Goal: Task Accomplishment & Management: Complete application form

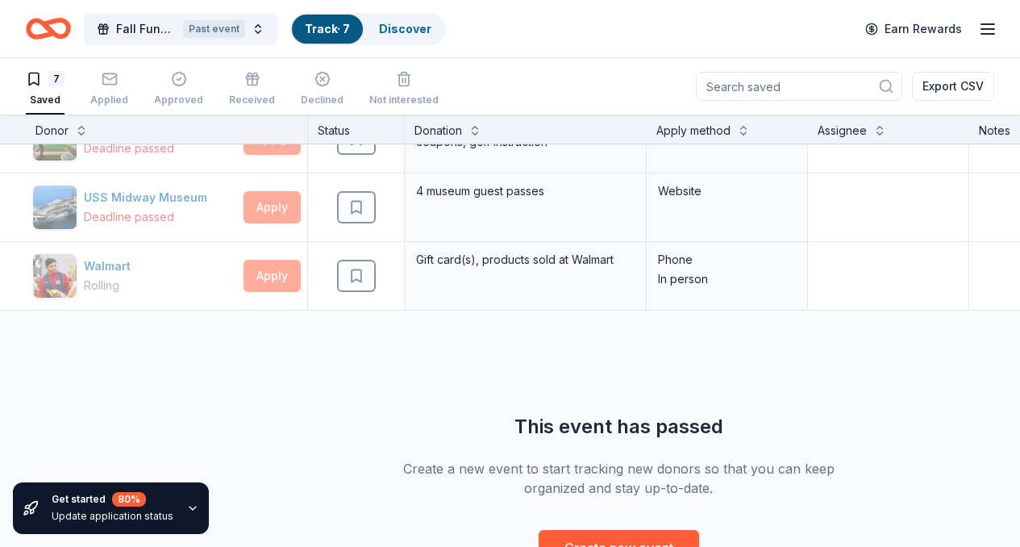
scroll to position [331, 0]
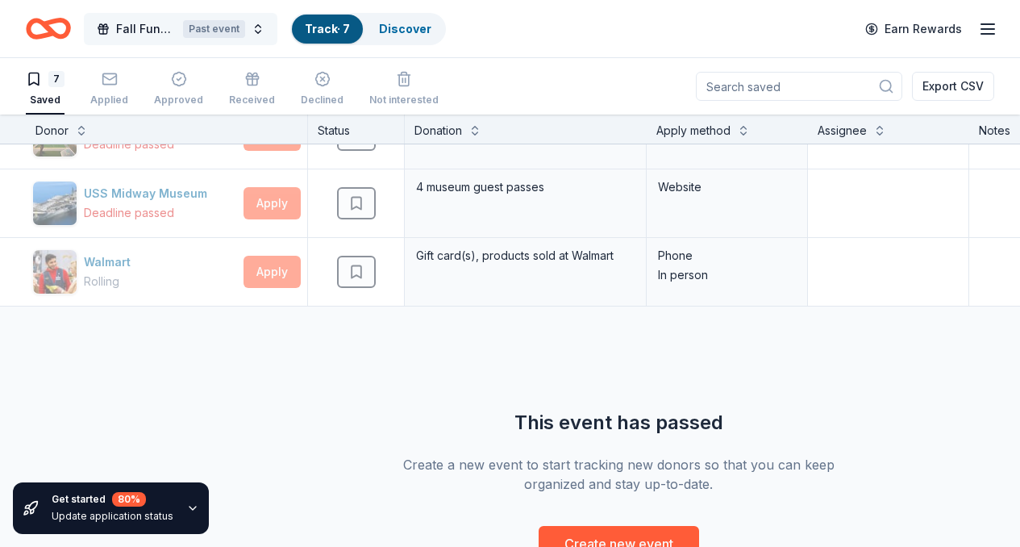
click at [177, 30] on span "Fall Fundraiser" at bounding box center [146, 28] width 60 height 19
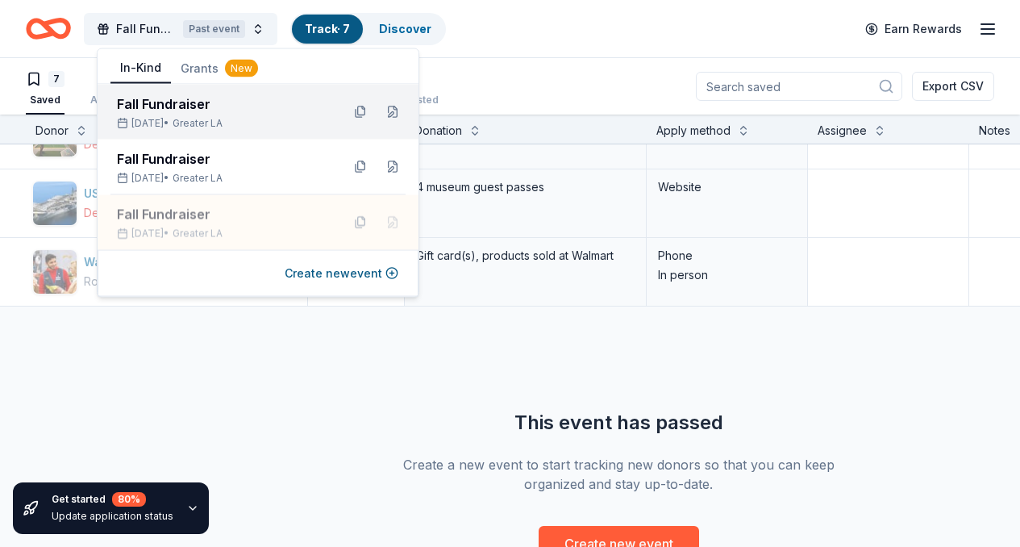
click at [178, 122] on div "Oct 04, 2025 • Greater LA" at bounding box center [222, 123] width 211 height 13
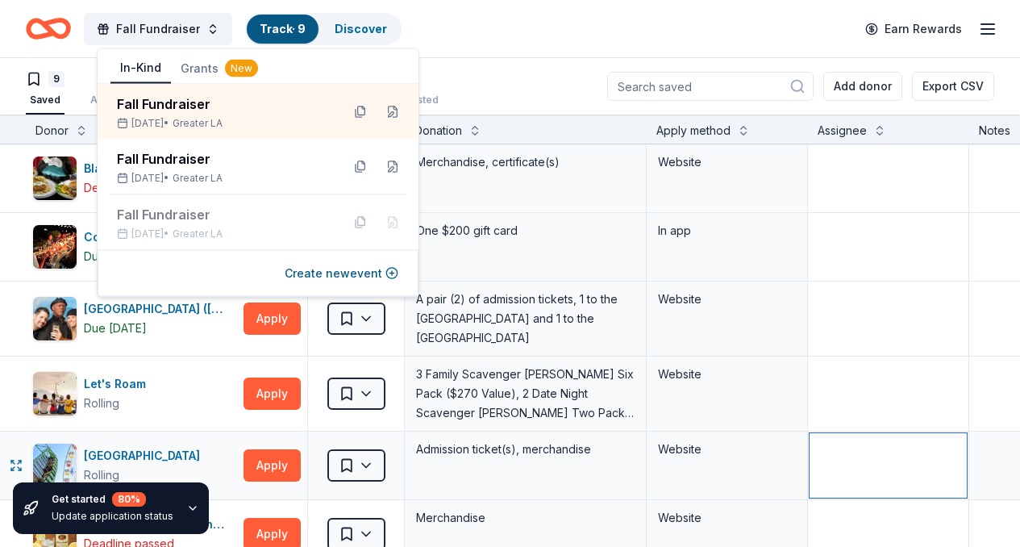
click at [930, 456] on textarea at bounding box center [887, 465] width 157 height 64
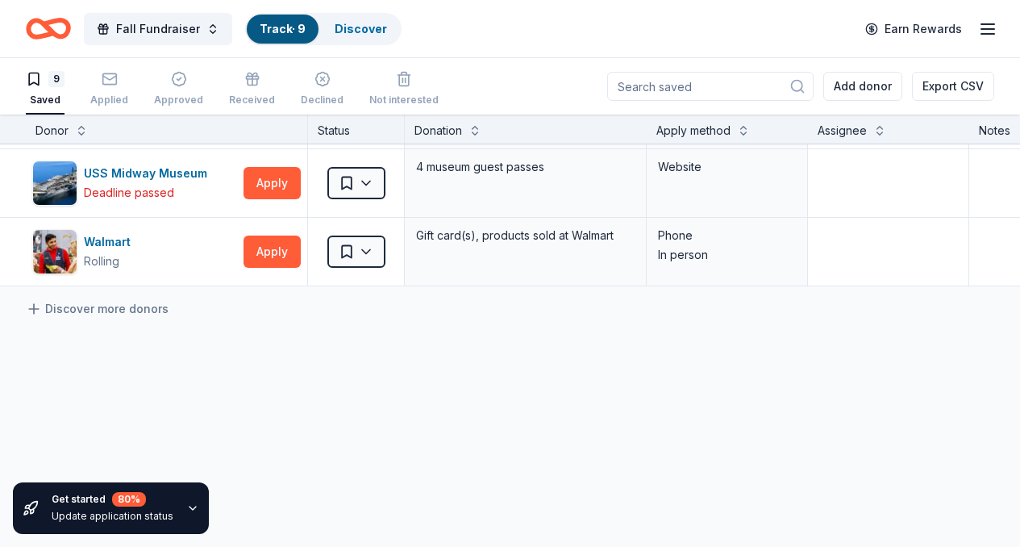
scroll to position [542, 0]
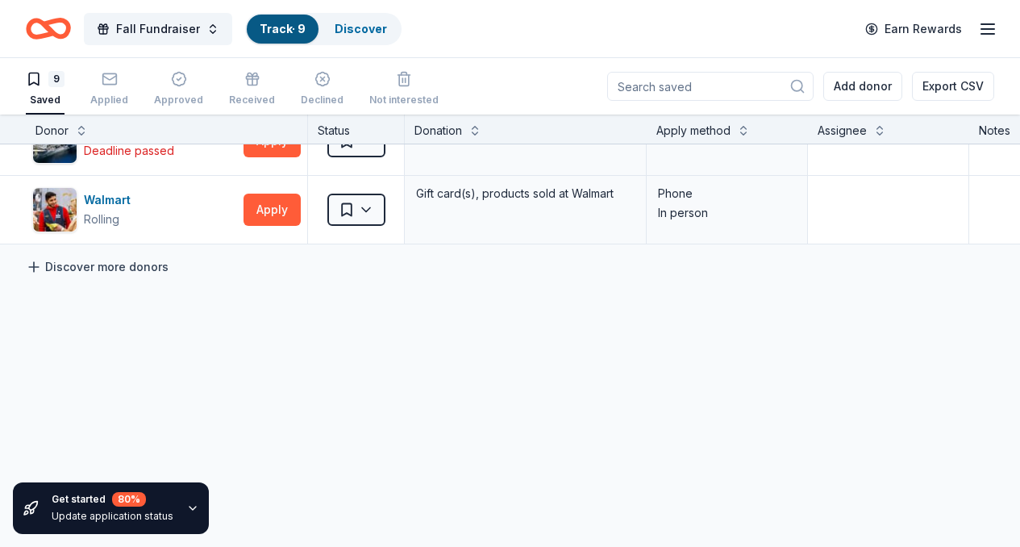
click at [113, 257] on link "Discover more donors" at bounding box center [97, 266] width 143 height 19
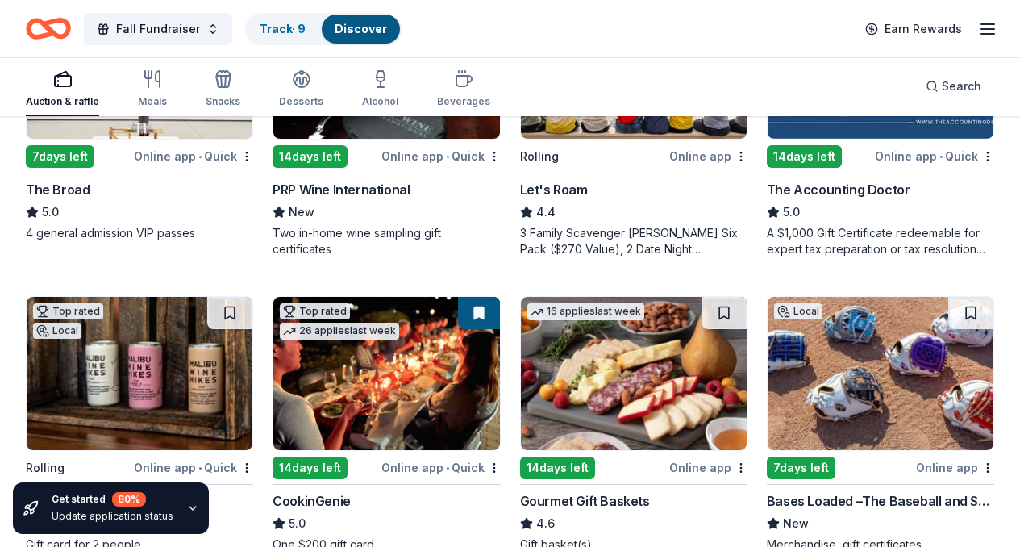
scroll to position [372, 0]
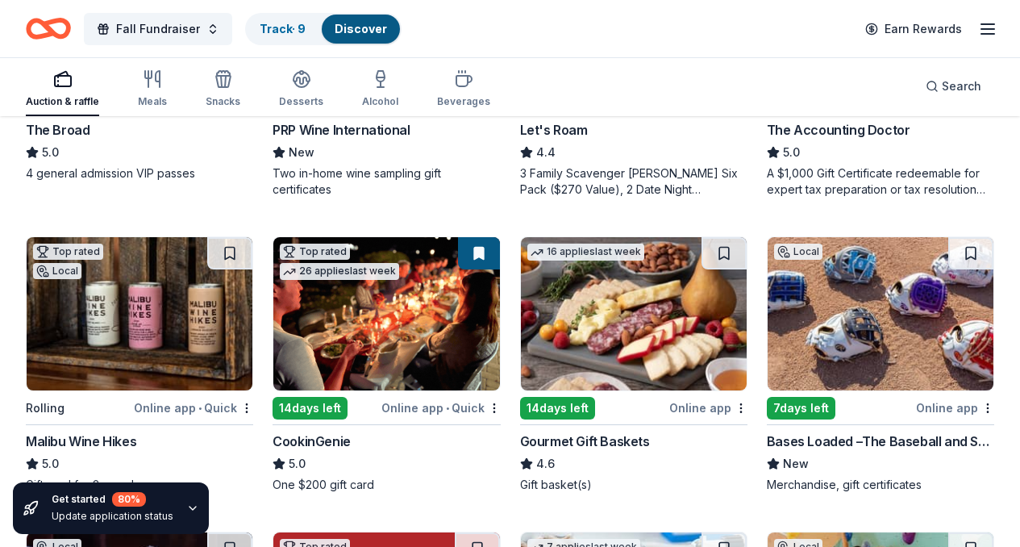
click at [381, 408] on div "Online app • Quick" at bounding box center [440, 407] width 119 height 20
click at [978, 27] on icon "button" at bounding box center [987, 28] width 19 height 19
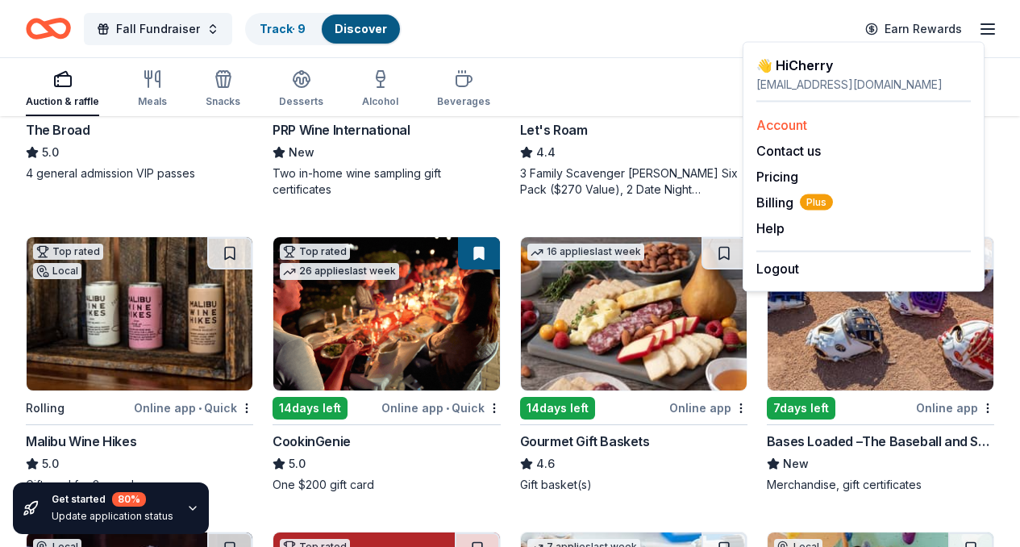
click at [778, 126] on link "Account" at bounding box center [781, 125] width 51 height 16
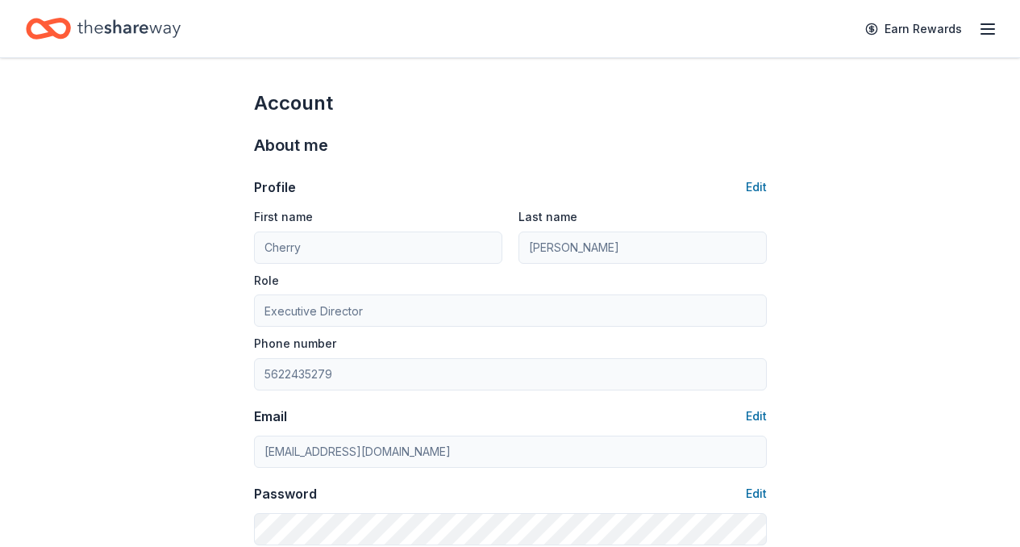
click at [981, 34] on line "button" at bounding box center [987, 34] width 13 height 0
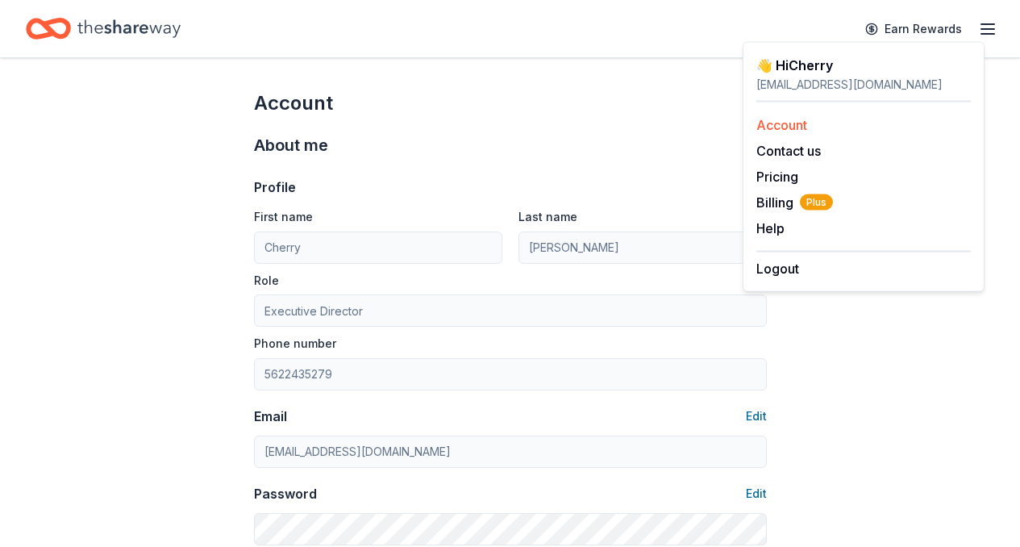
click at [801, 124] on link "Account" at bounding box center [781, 125] width 51 height 16
click at [773, 202] on span "Billing Plus" at bounding box center [794, 202] width 77 height 19
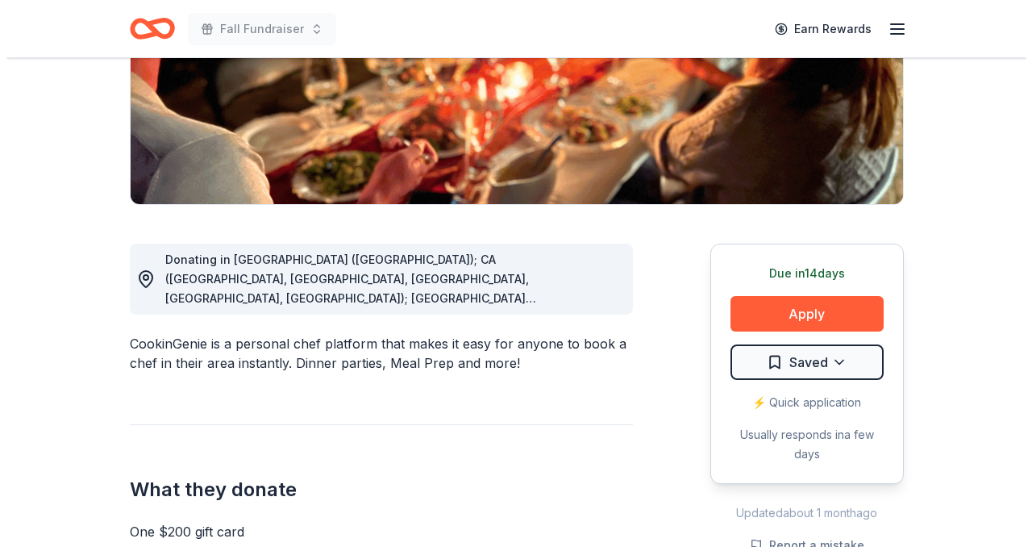
scroll to position [342, 0]
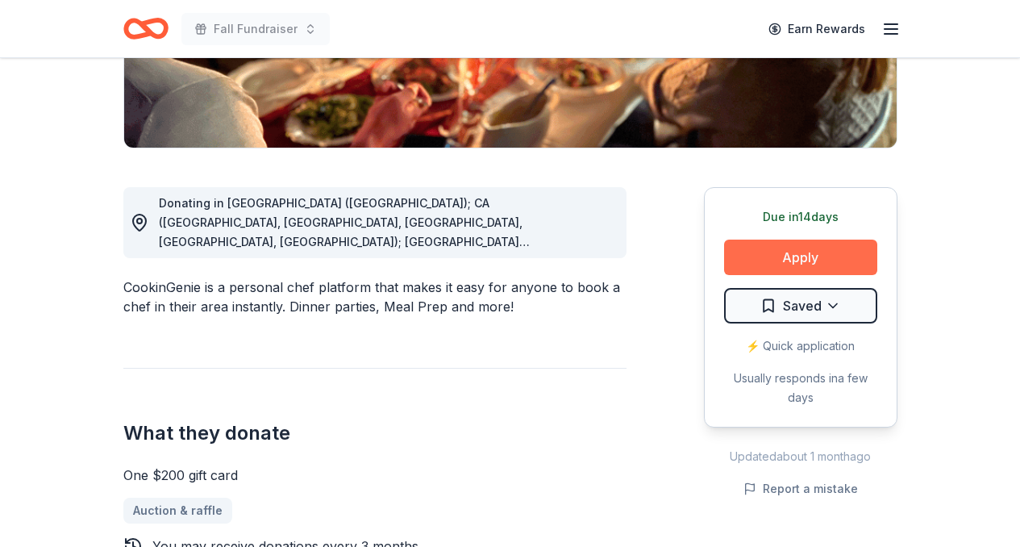
click at [817, 256] on button "Apply" at bounding box center [800, 256] width 153 height 35
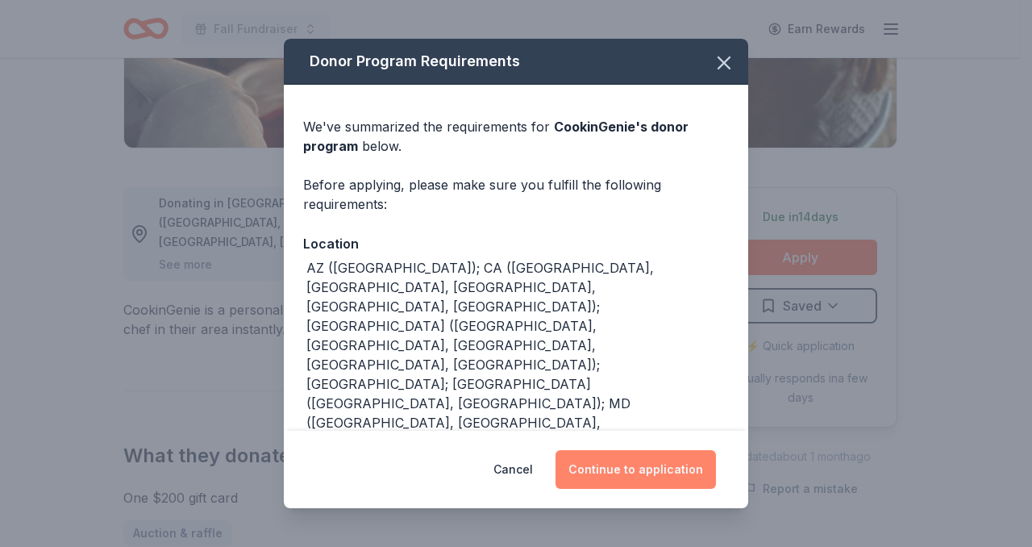
click at [646, 465] on button "Continue to application" at bounding box center [635, 469] width 160 height 39
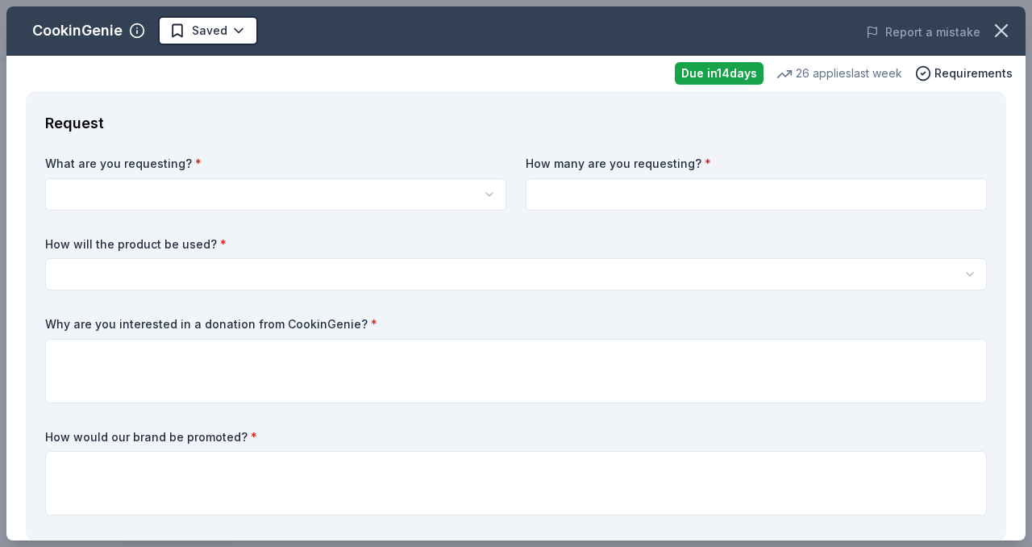
scroll to position [0, 0]
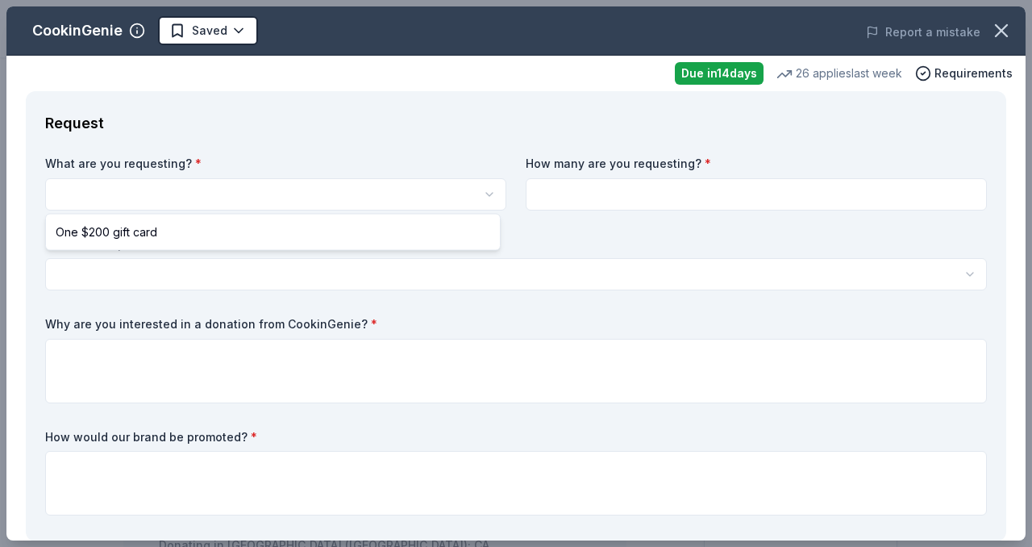
click at [483, 192] on html "Fall Fundraiser Saved Apply Due in 14 days Share CookinGenie 5.0 • 7 reviews 26…" at bounding box center [516, 273] width 1032 height 547
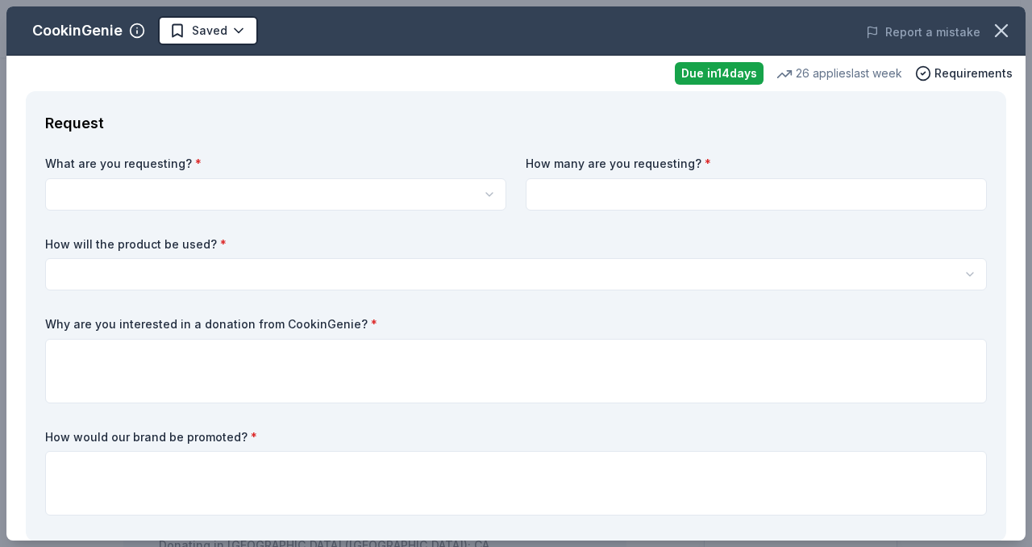
click at [483, 192] on html "Fall Fundraiser Saved Apply Due in 14 days Share CookinGenie 5.0 • 7 reviews 26…" at bounding box center [516, 273] width 1032 height 547
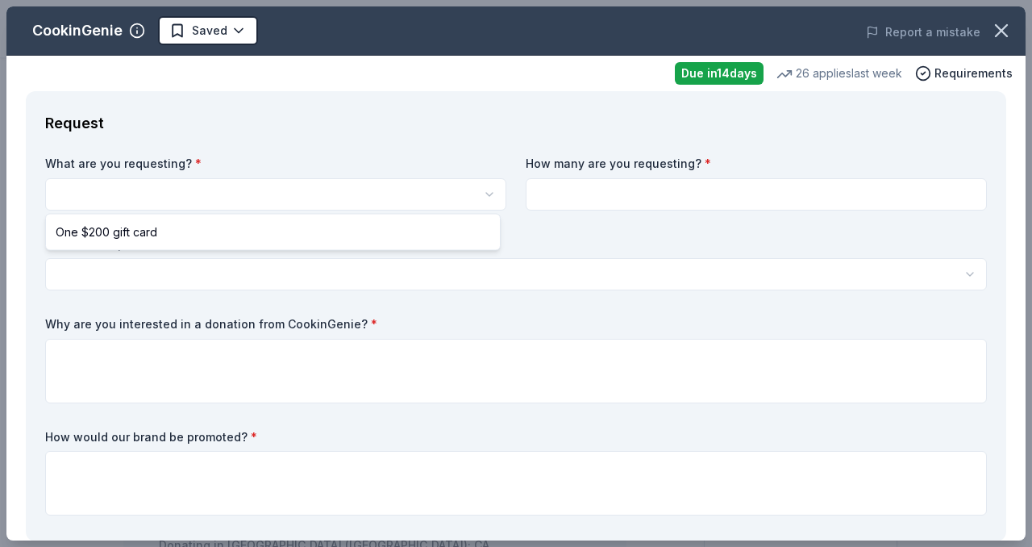
select select "One $200 gift card"
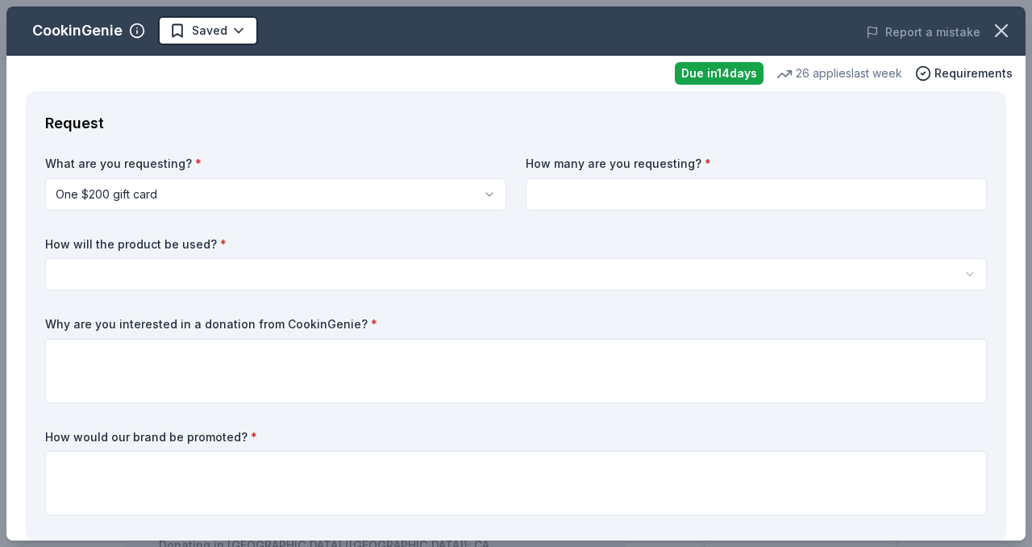
click at [553, 193] on input at bounding box center [756, 194] width 461 height 32
type input "1"
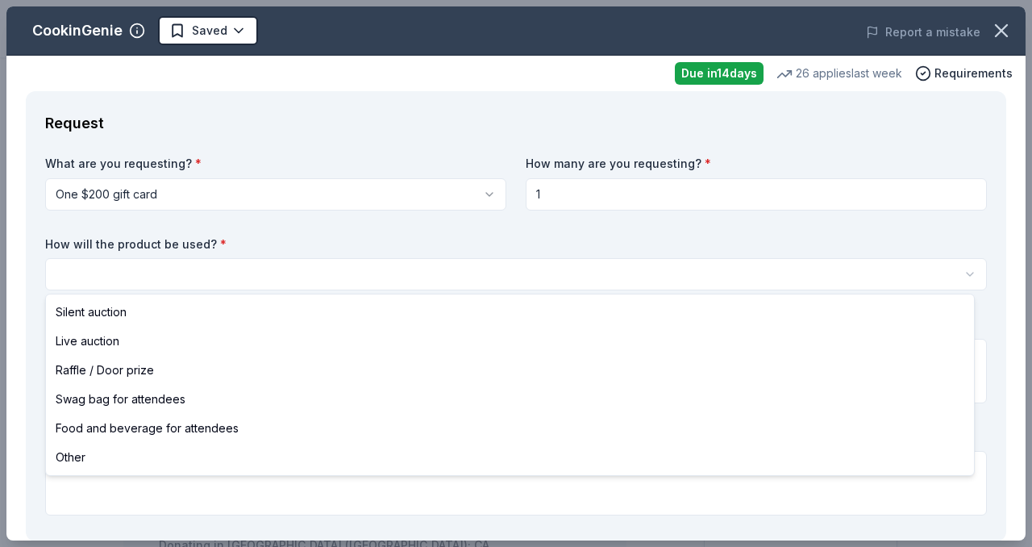
click at [97, 270] on html "Fall Fundraiser Saved Apply Due in 14 days Share CookinGenie 5.0 • 7 reviews 26…" at bounding box center [516, 273] width 1032 height 547
select select "raffleDoorPrize"
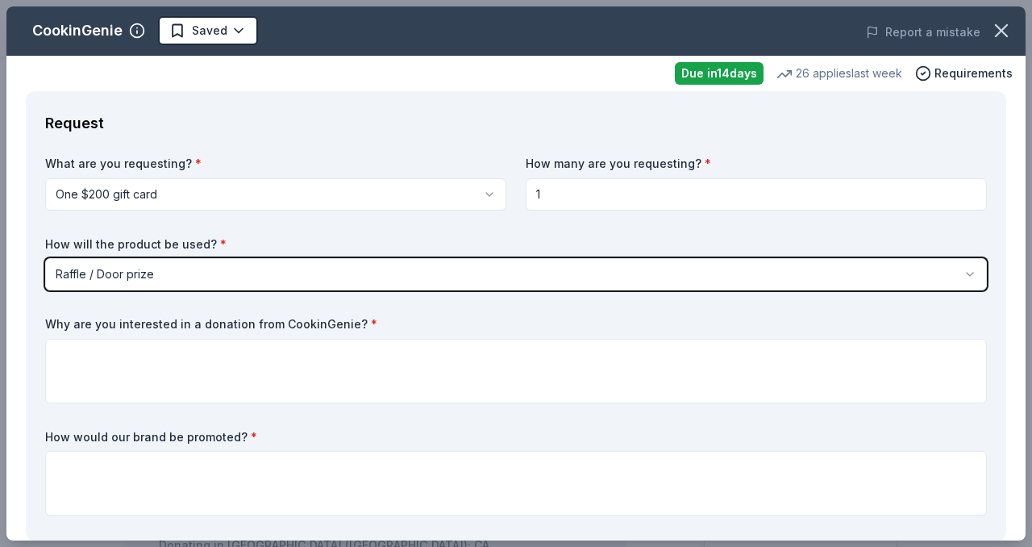
click at [45, 258] on button "Raffle / Door prize" at bounding box center [516, 274] width 942 height 32
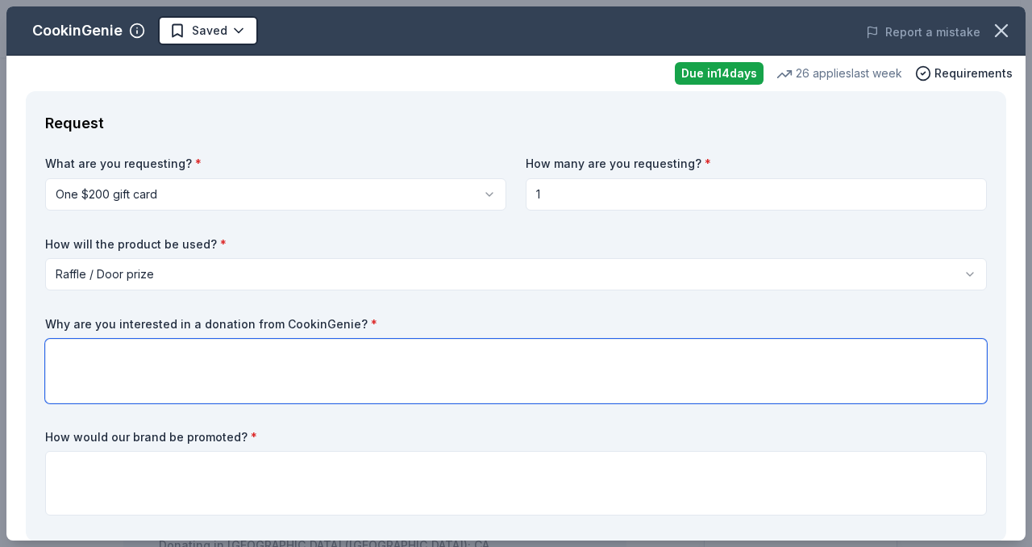
click at [62, 350] on textarea at bounding box center [516, 371] width 942 height 64
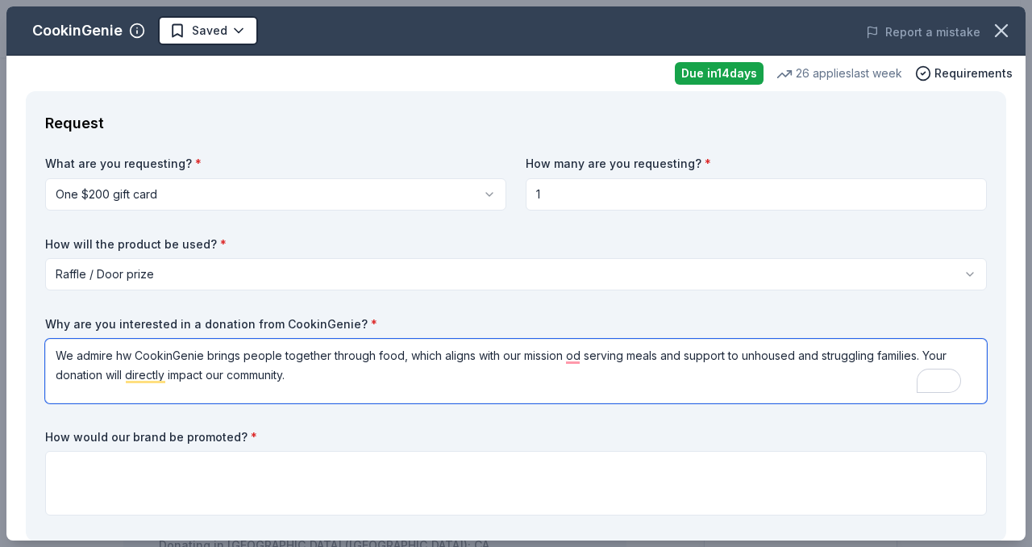
type textarea "We admire hw CookinGenie brings people together through food, which aligns with…"
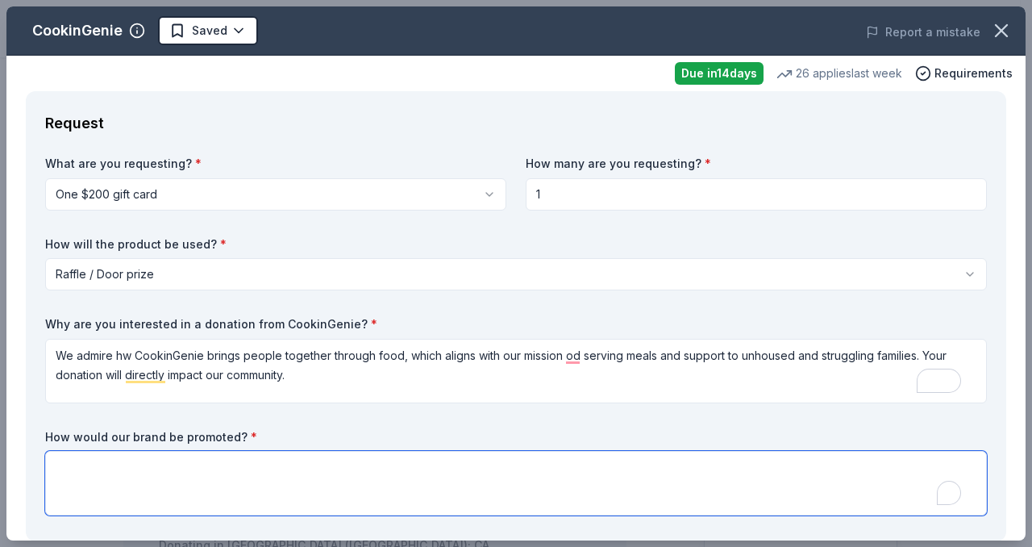
click at [74, 474] on textarea "To enrich screen reader interactions, please activate Accessibility in Grammarl…" at bounding box center [516, 483] width 942 height 64
type textarea "Website, social media"
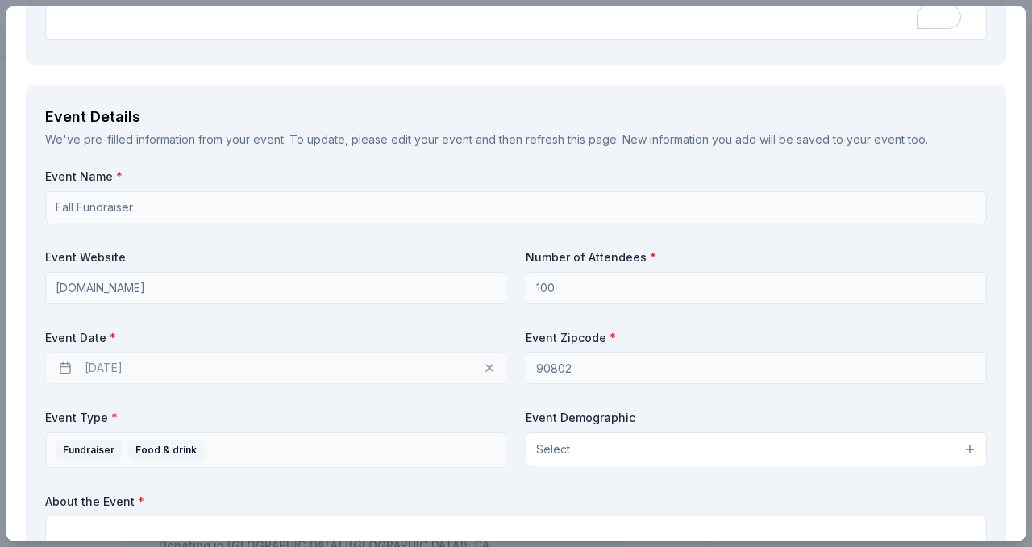
scroll to position [521, 0]
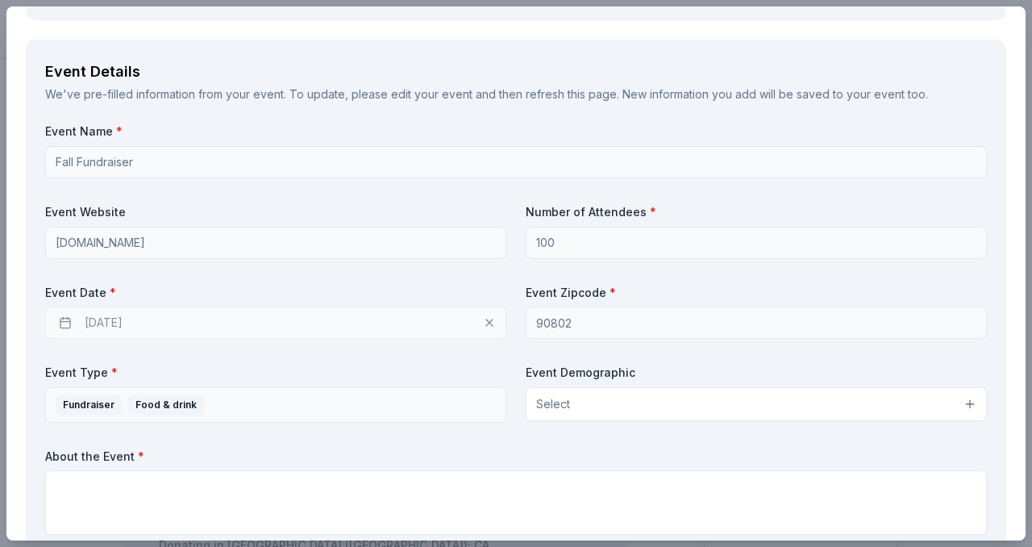
click at [480, 318] on div "10/03/2025" at bounding box center [275, 322] width 461 height 32
click at [64, 320] on div "10/03/2025" at bounding box center [275, 322] width 461 height 32
click at [64, 319] on div "10/03/2025" at bounding box center [275, 322] width 461 height 32
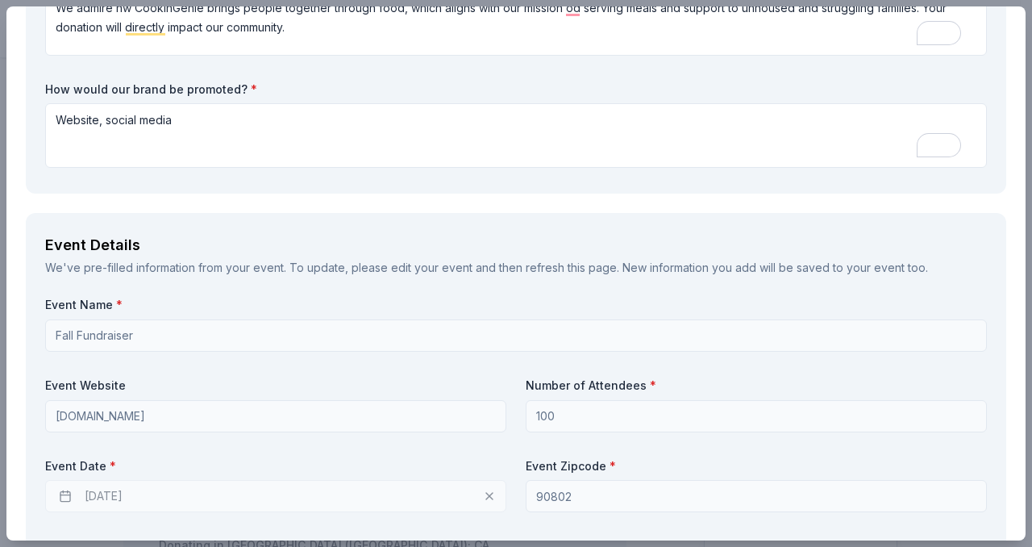
scroll to position [364, 0]
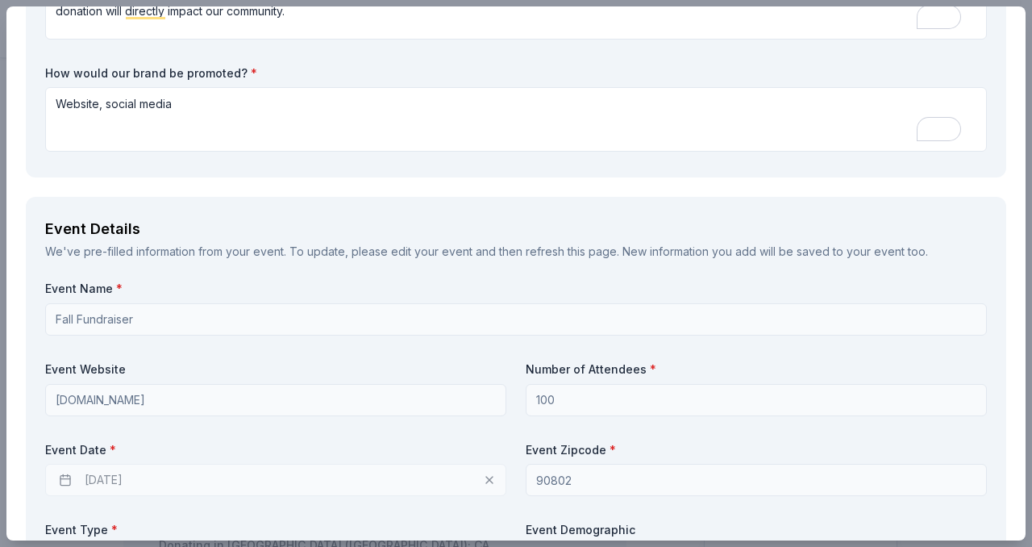
drag, startPoint x: 1017, startPoint y: 114, endPoint x: 1002, endPoint y: 228, distance: 115.5
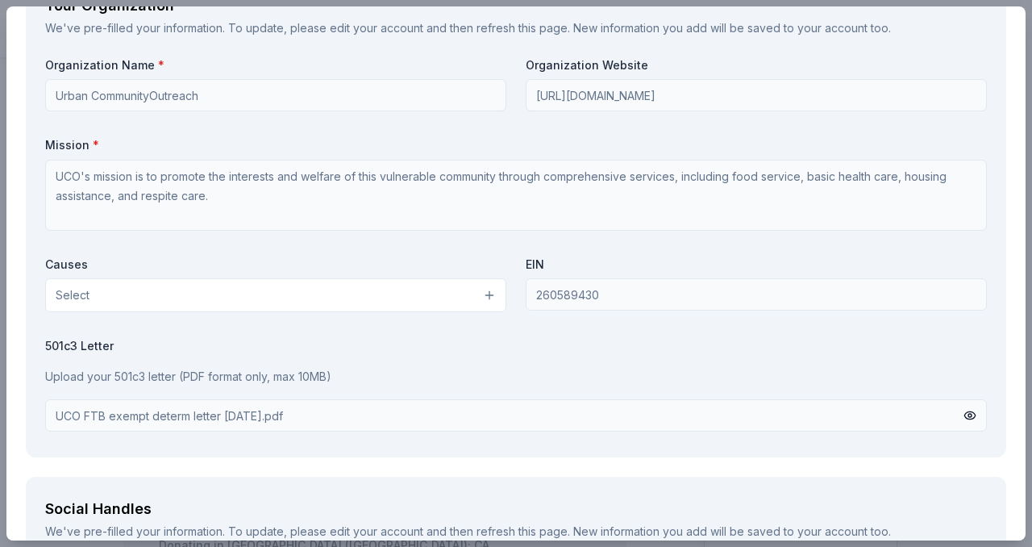
scroll to position [1394, 0]
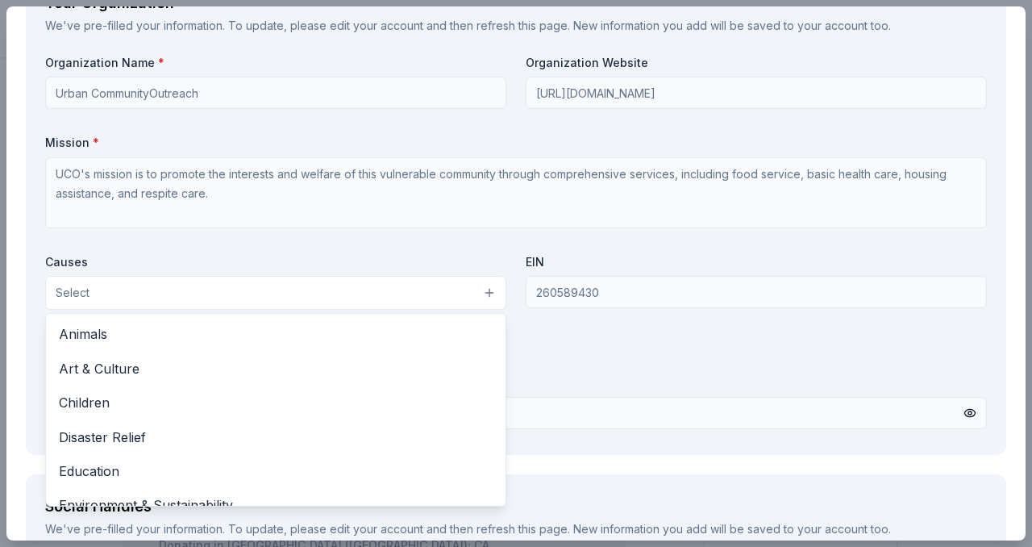
click at [483, 291] on button "Select" at bounding box center [275, 293] width 461 height 34
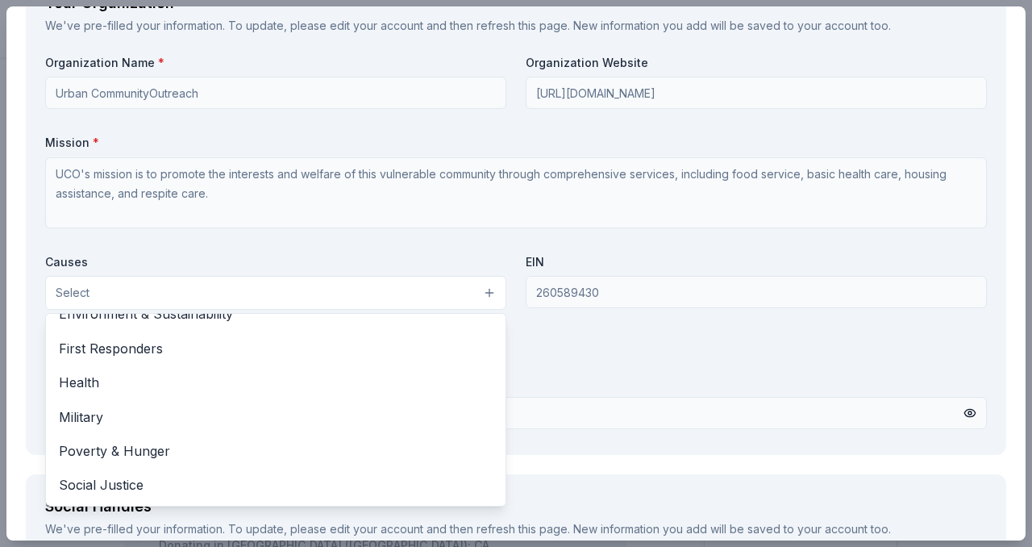
scroll to position [193, 0]
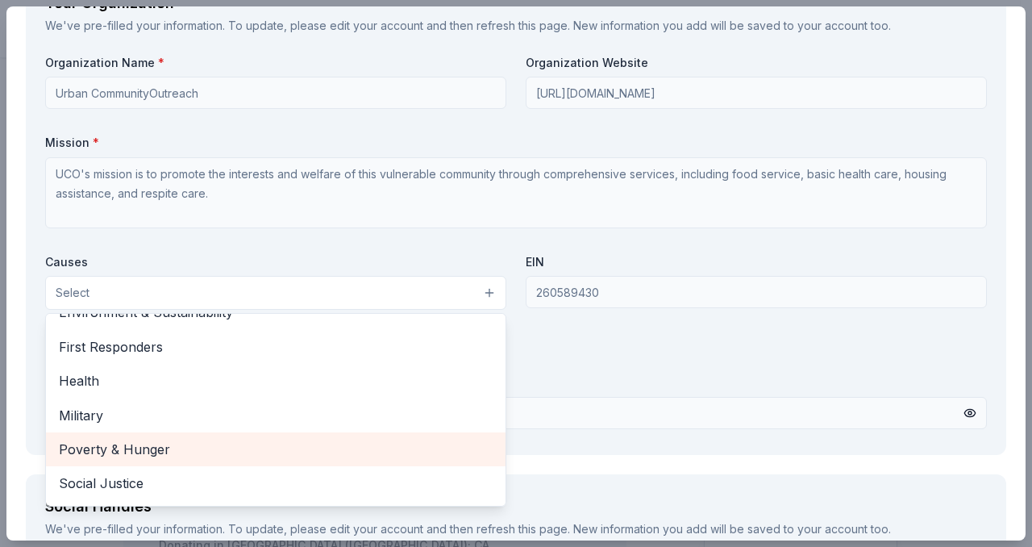
click at [225, 456] on span "Poverty & Hunger" at bounding box center [276, 449] width 434 height 21
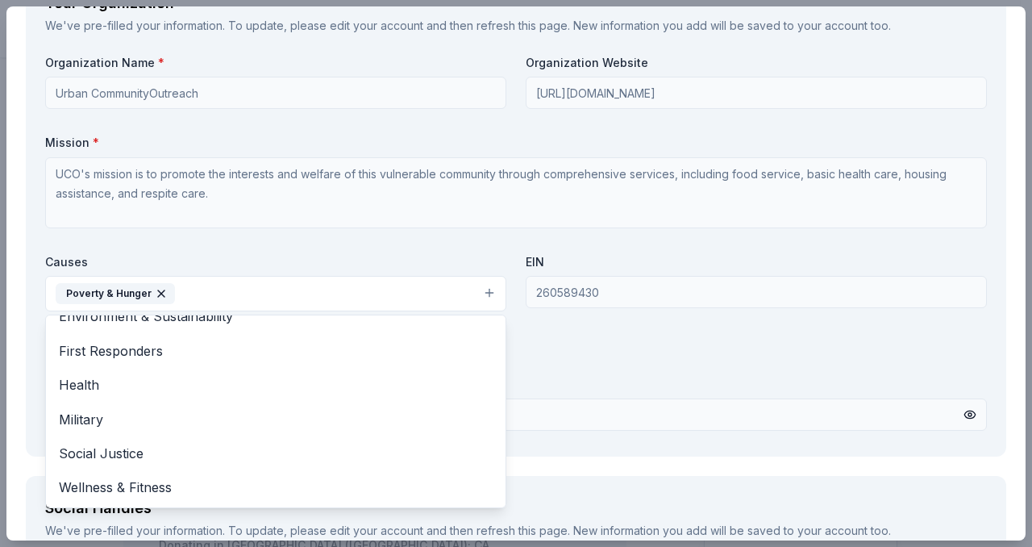
scroll to position [2, 0]
drag, startPoint x: 965, startPoint y: 203, endPoint x: 963, endPoint y: 219, distance: 16.2
click at [963, 219] on div "Organization Name * Urban CommunityOutreach Organization Website http://www.uco…" at bounding box center [516, 246] width 942 height 382
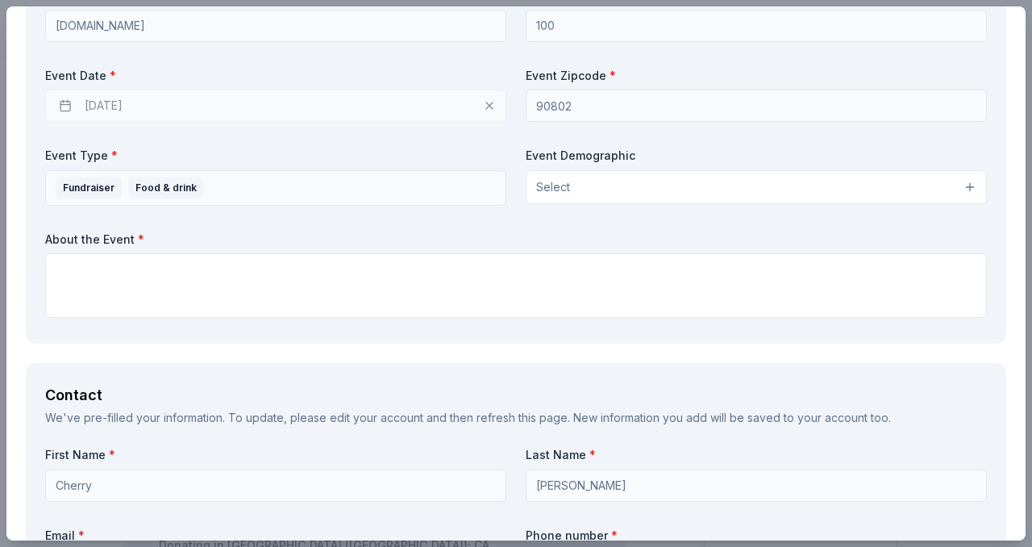
scroll to position [735, 0]
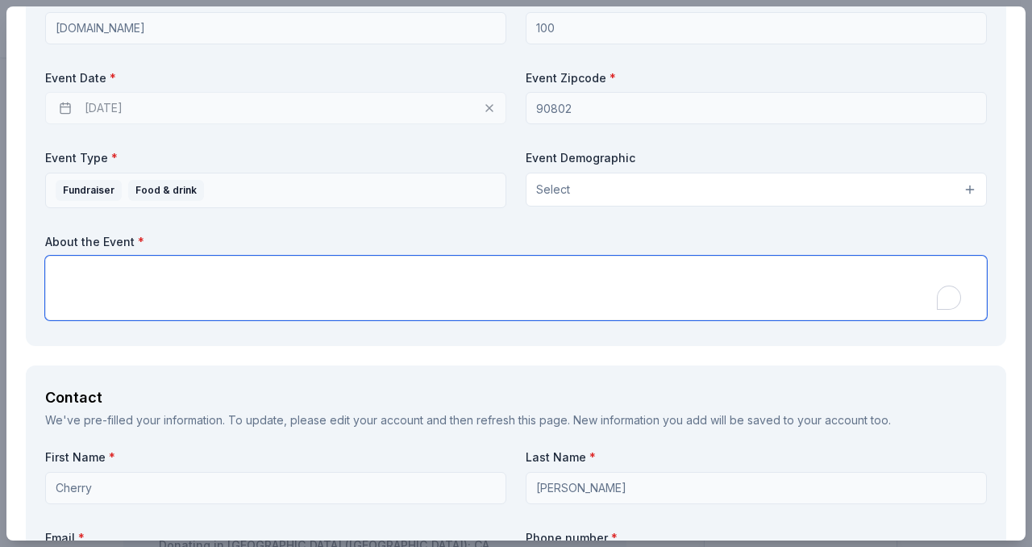
click at [156, 285] on textarea "To enrich screen reader interactions, please activate Accessibility in Grammarl…" at bounding box center [516, 288] width 942 height 64
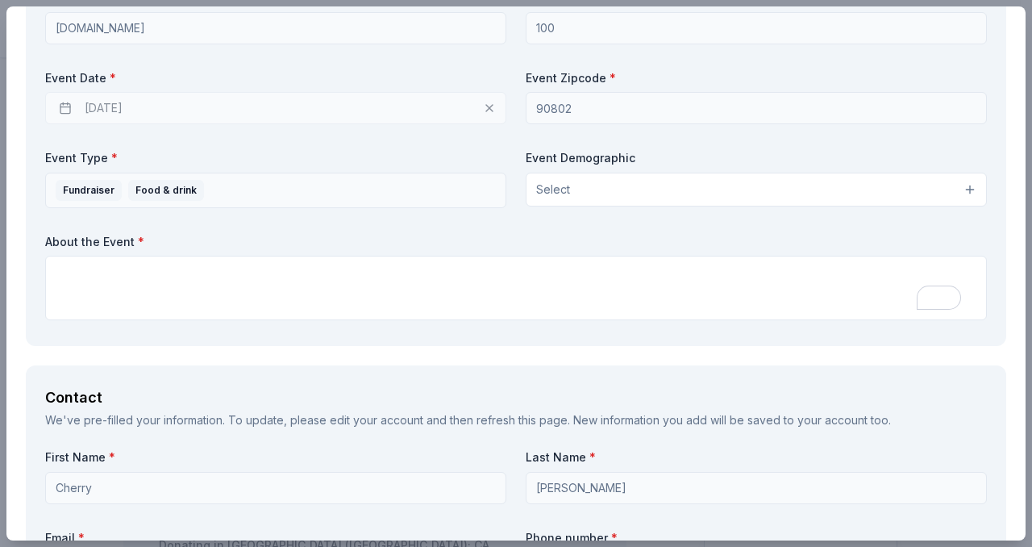
click at [483, 108] on div "10/03/2025" at bounding box center [275, 108] width 461 height 32
click at [146, 102] on div "10/03/2025" at bounding box center [275, 108] width 461 height 32
click at [145, 103] on div "10/03/2025" at bounding box center [275, 108] width 461 height 32
drag, startPoint x: 145, startPoint y: 103, endPoint x: 131, endPoint y: 106, distance: 14.7
click at [141, 105] on div "10/03/2025" at bounding box center [275, 108] width 461 height 32
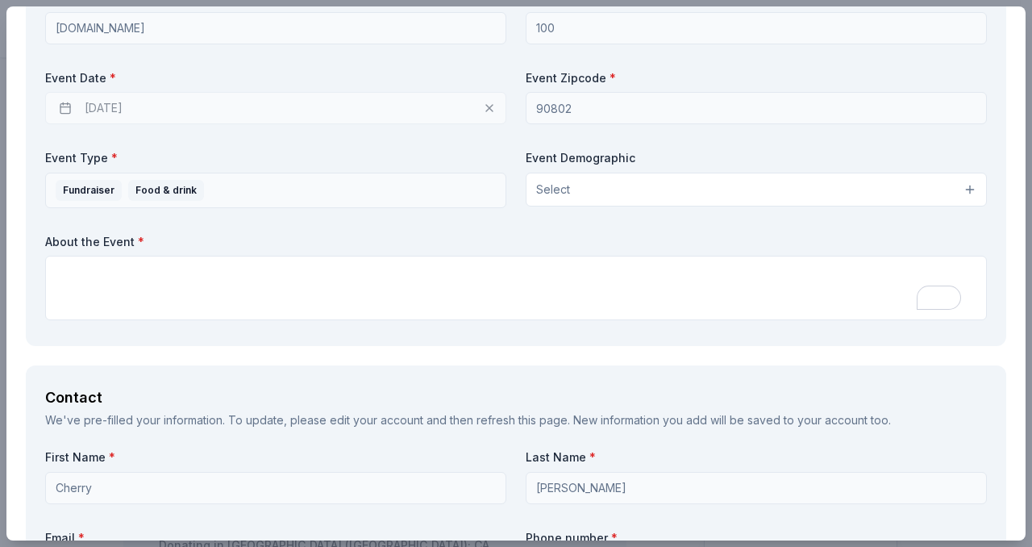
click at [68, 108] on div "10/03/2025" at bounding box center [275, 108] width 461 height 32
click at [67, 107] on div "10/03/2025" at bounding box center [275, 108] width 461 height 32
click at [409, 104] on div "10/03/2025" at bounding box center [275, 108] width 461 height 32
click at [115, 108] on div "10/03/2025" at bounding box center [275, 108] width 461 height 32
click at [115, 107] on div "10/03/2025" at bounding box center [275, 108] width 461 height 32
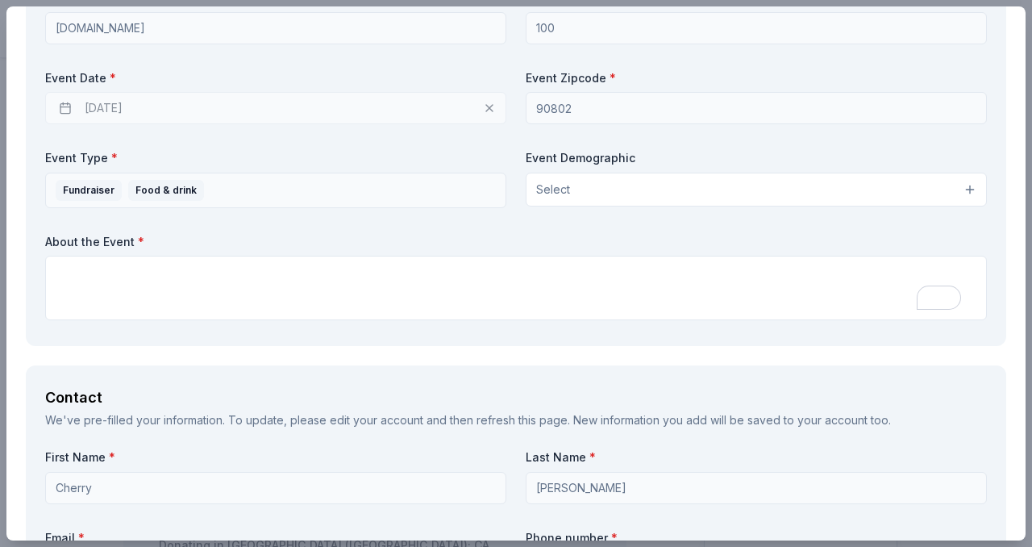
click at [115, 107] on div "10/03/2025" at bounding box center [275, 108] width 461 height 32
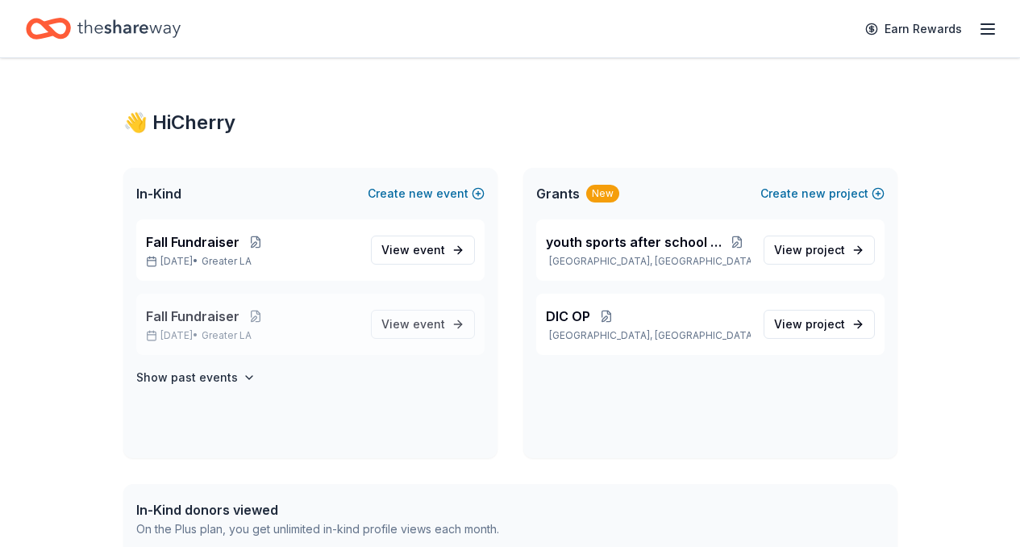
click at [207, 314] on span "Fall Fundraiser" at bounding box center [193, 315] width 94 height 19
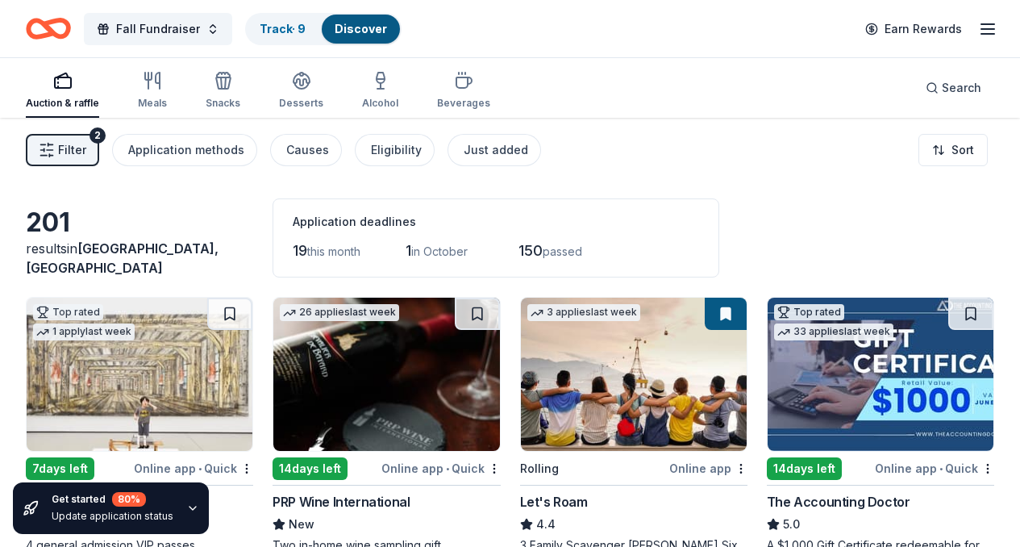
click at [978, 26] on icon "button" at bounding box center [987, 28] width 19 height 19
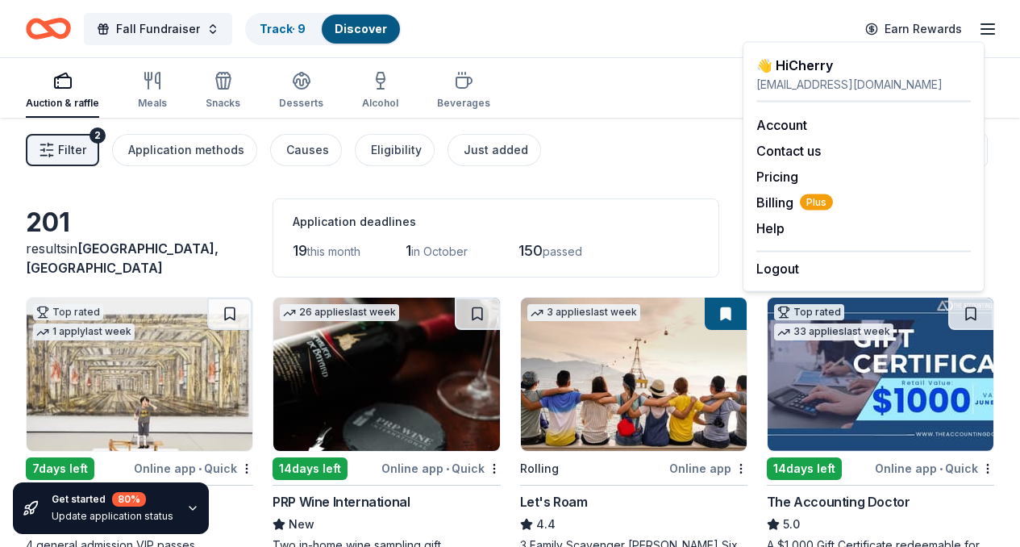
click at [563, 81] on div "Auction & raffle Meals Snacks Desserts Alcohol Beverages Search" at bounding box center [510, 88] width 968 height 60
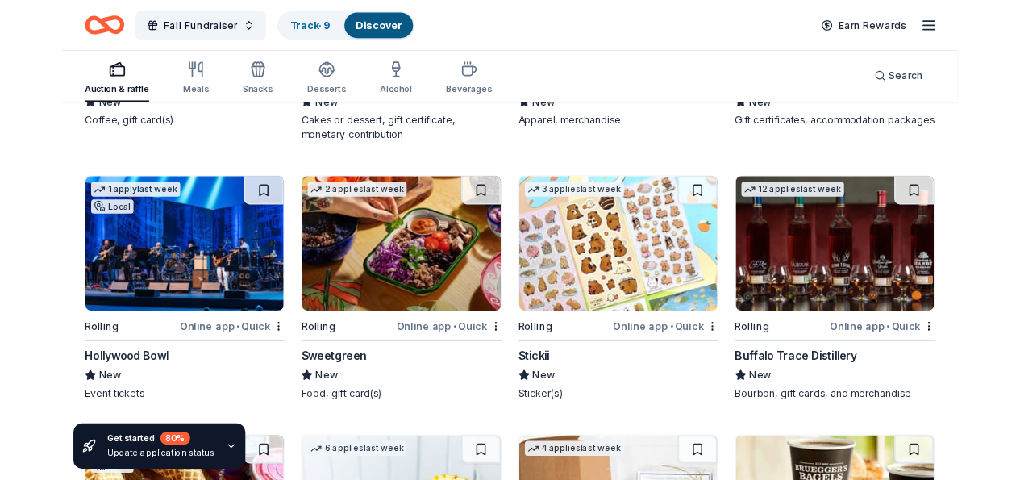
scroll to position [4094, 0]
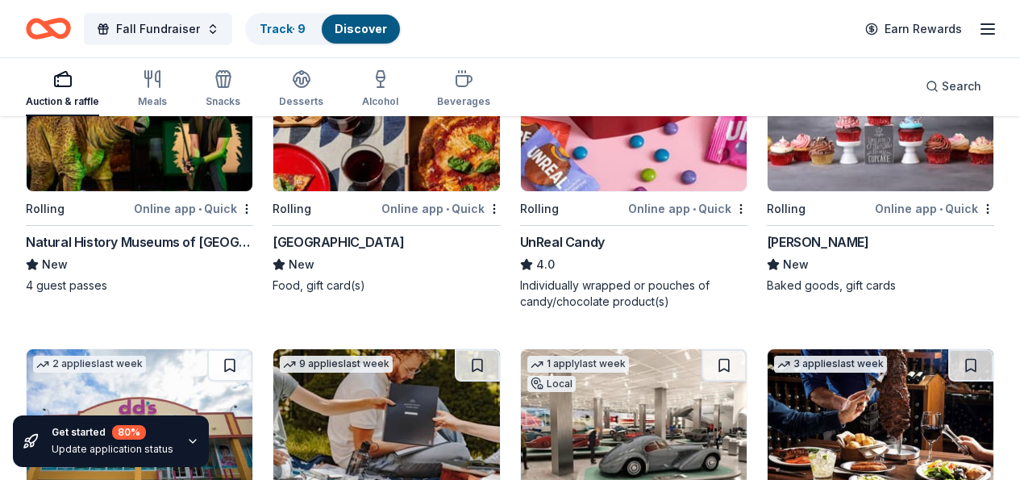
scroll to position [4815, 0]
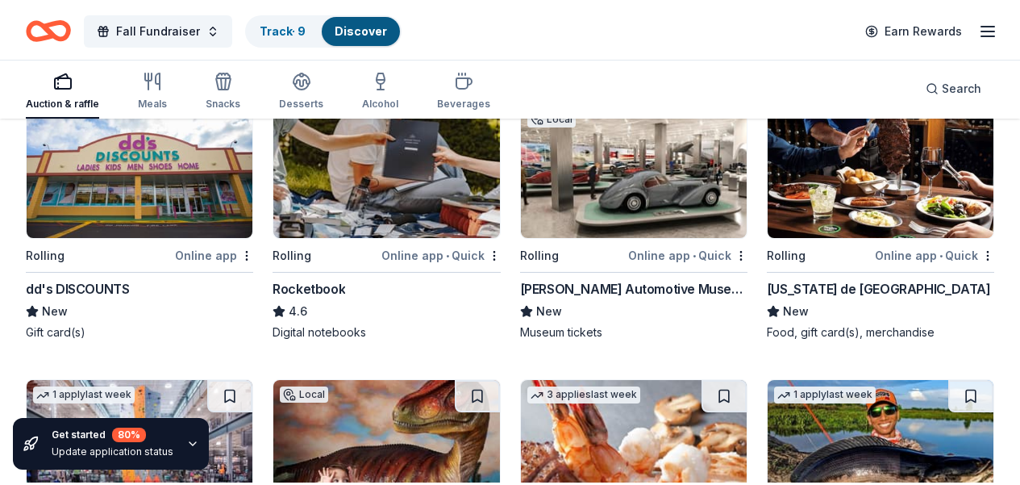
scroll to position [5132, 0]
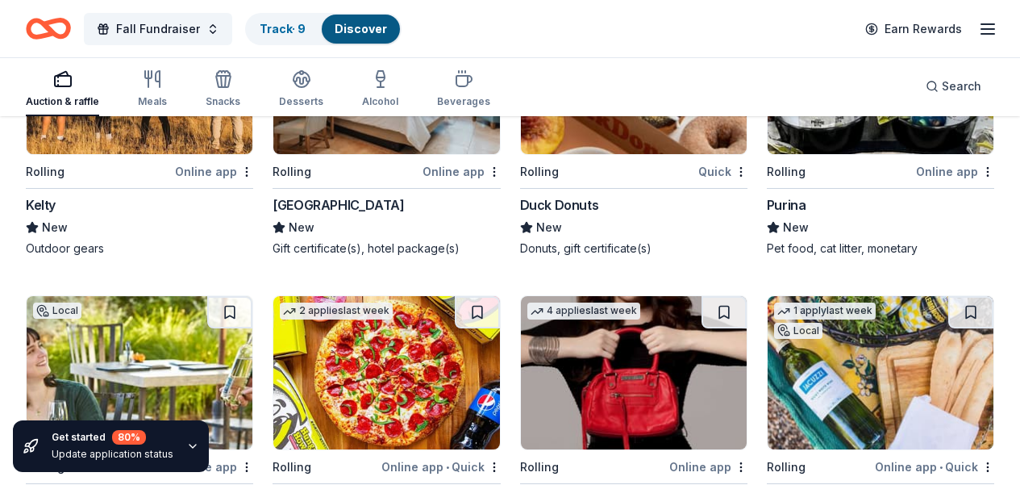
scroll to position [8199, 0]
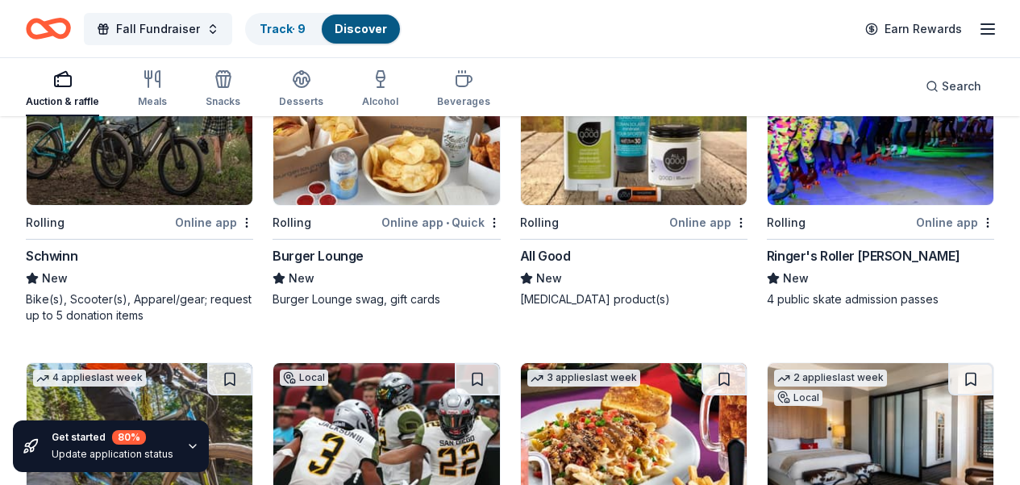
scroll to position [9764, 0]
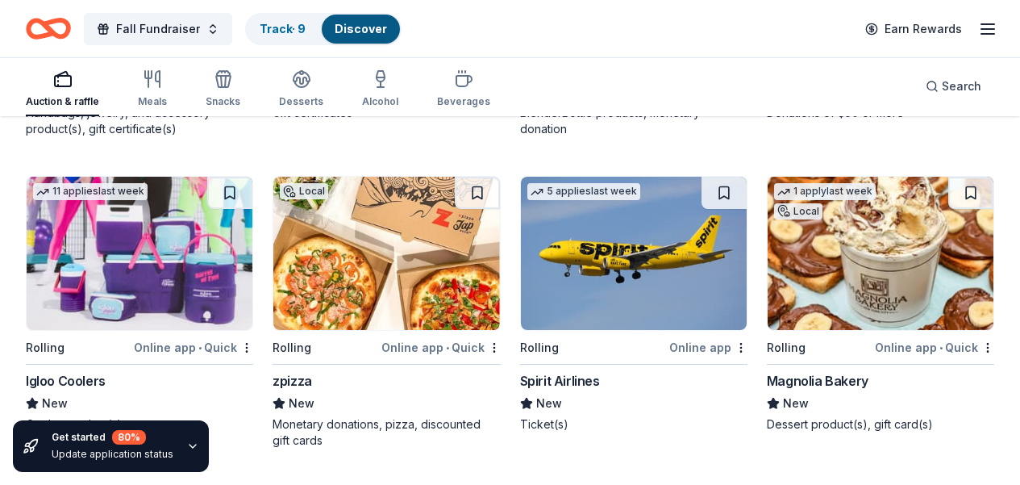
scroll to position [11929, 0]
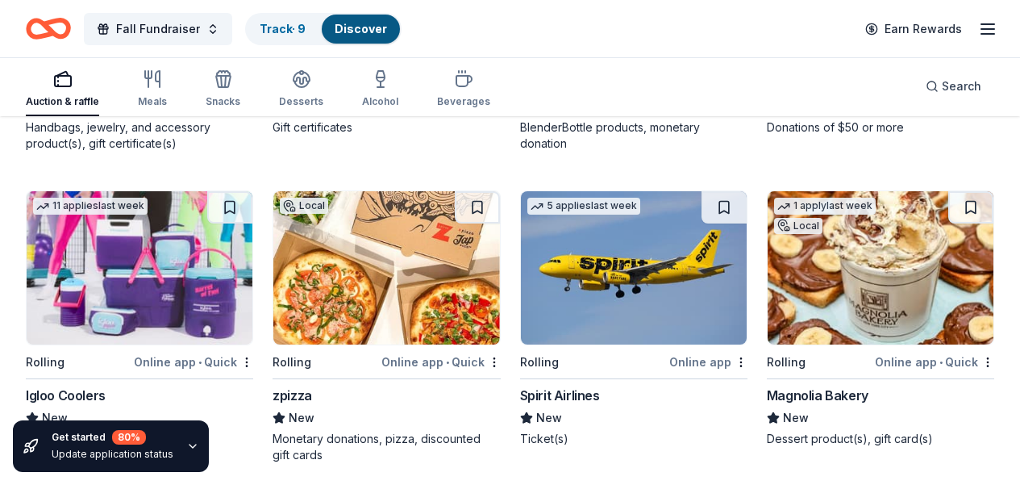
scroll to position [11926, 0]
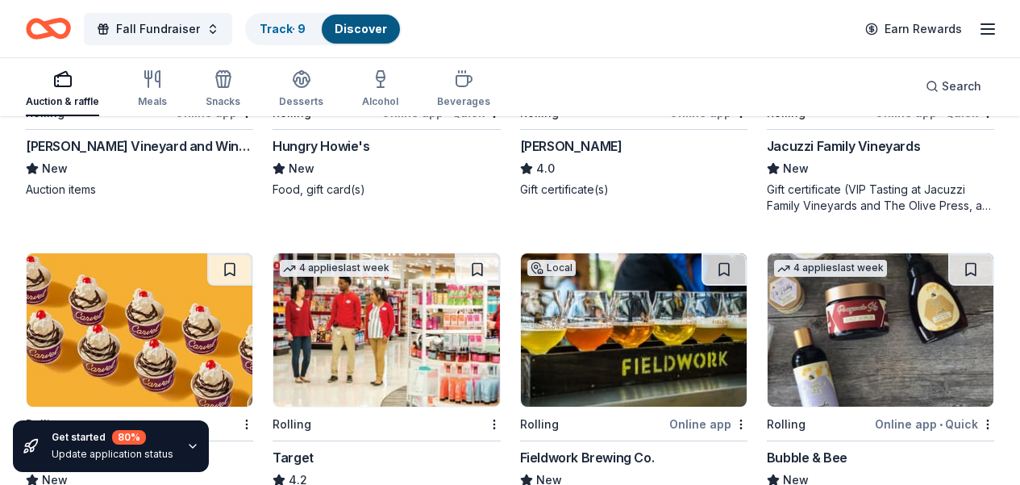
scroll to position [8505, 0]
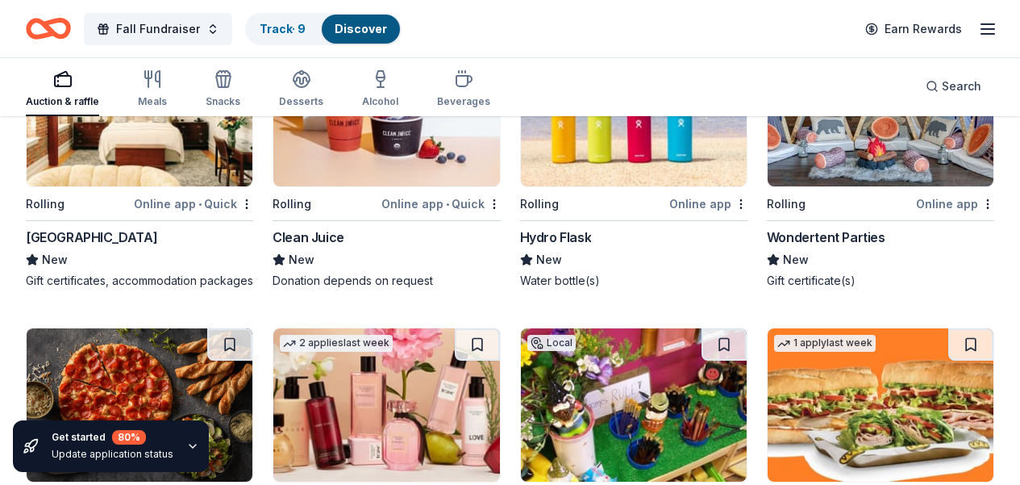
scroll to position [7507, 0]
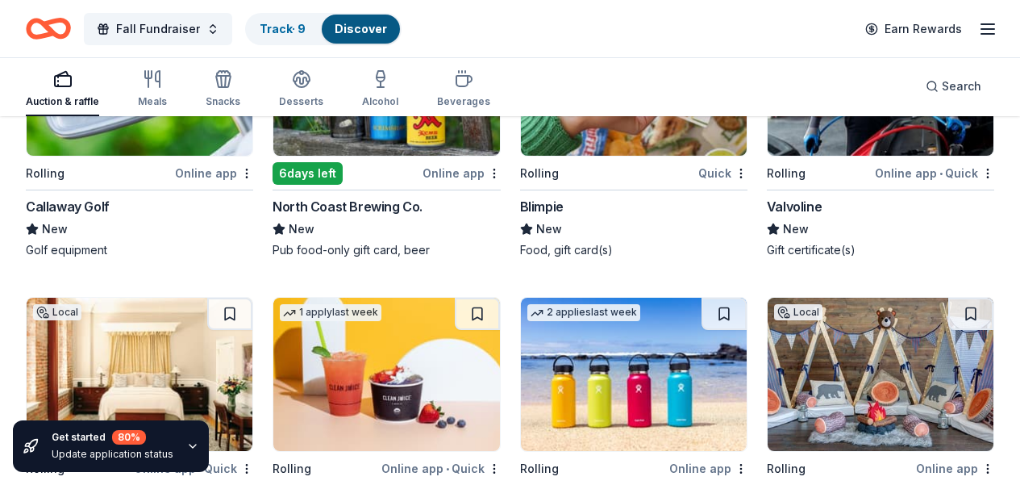
scroll to position [7265, 0]
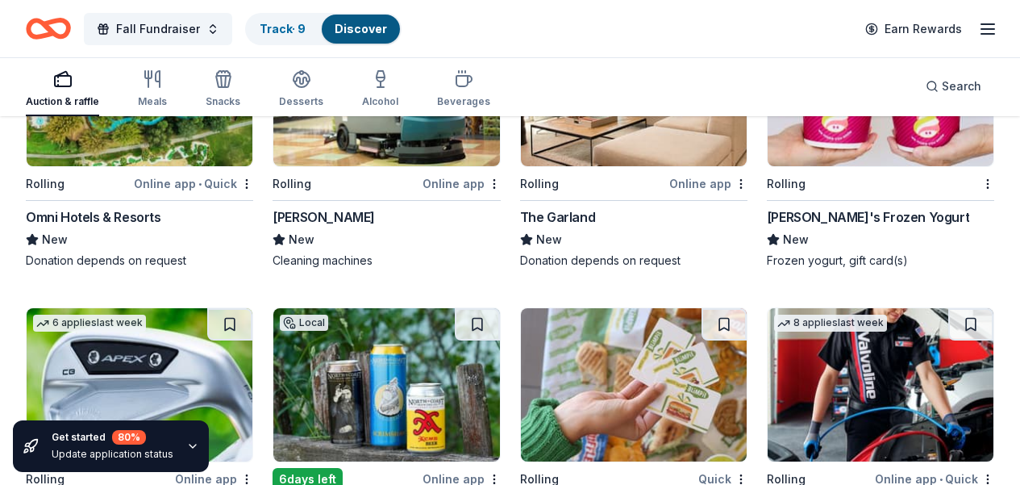
scroll to position [6949, 0]
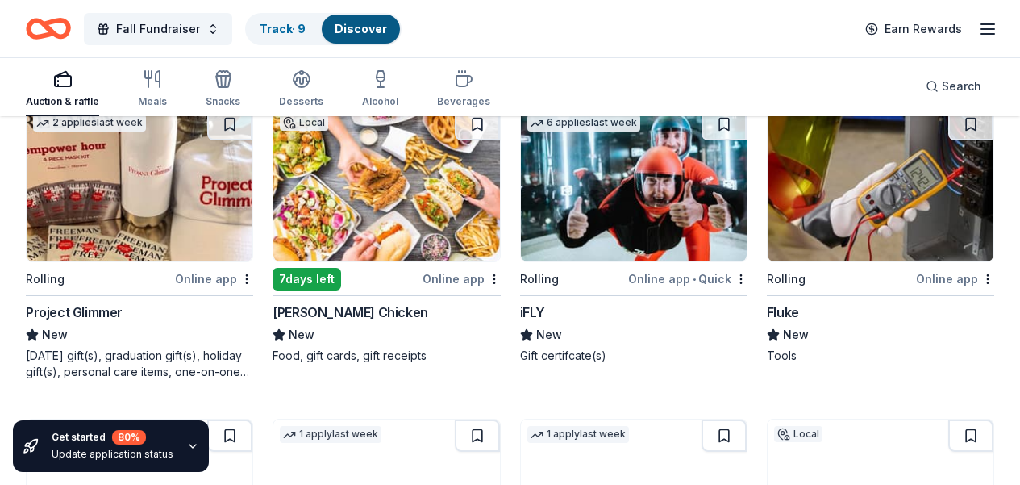
scroll to position [6242, 0]
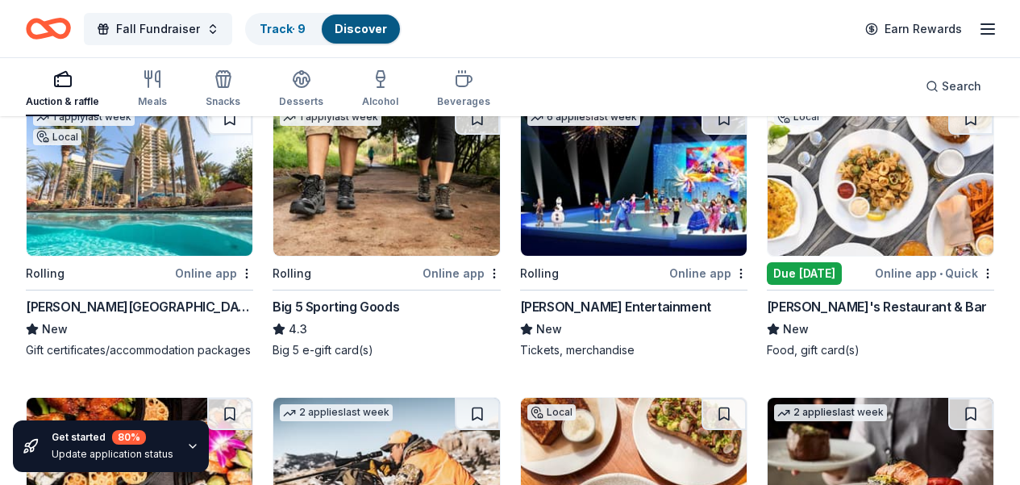
scroll to position [0, 0]
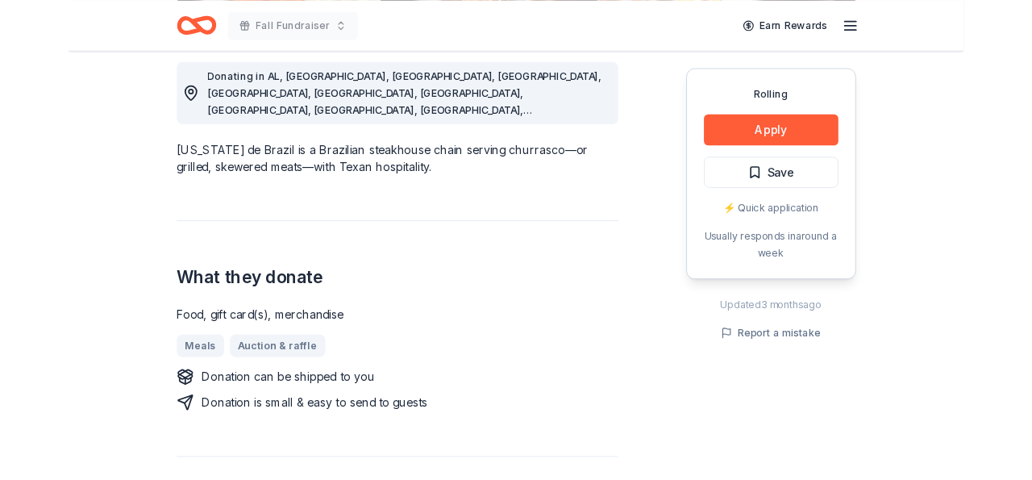
scroll to position [469, 0]
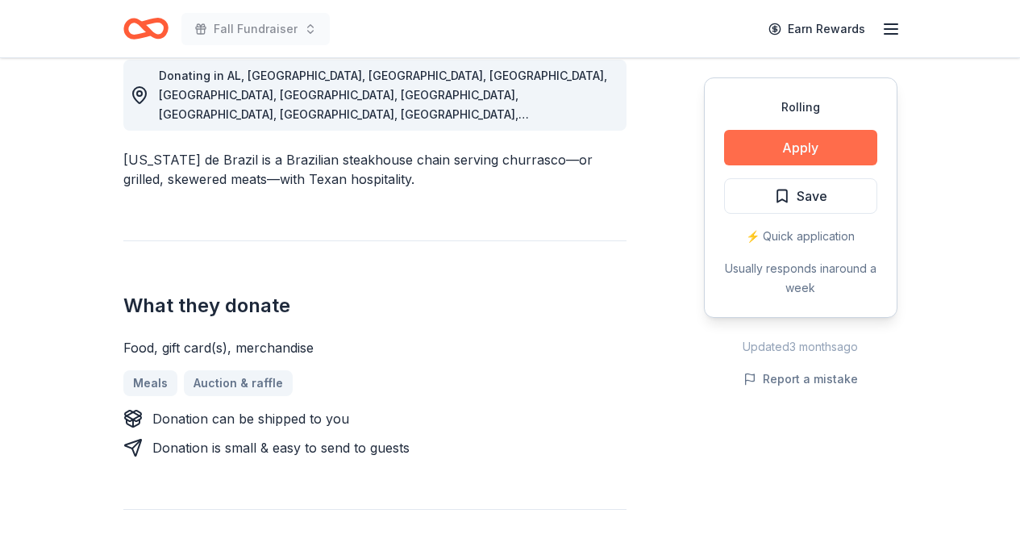
click at [773, 142] on button "Apply" at bounding box center [800, 147] width 153 height 35
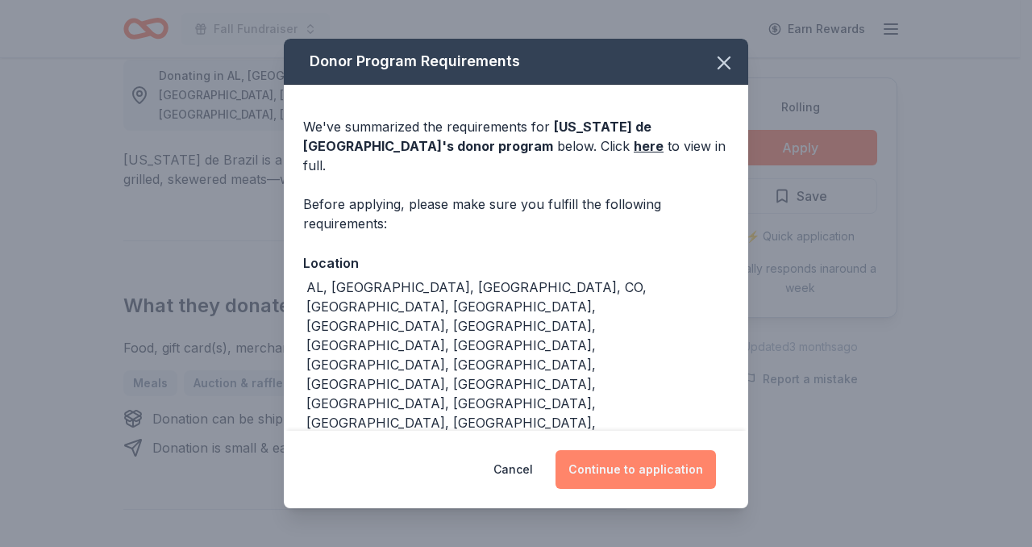
click at [655, 450] on button "Continue to application" at bounding box center [635, 469] width 160 height 39
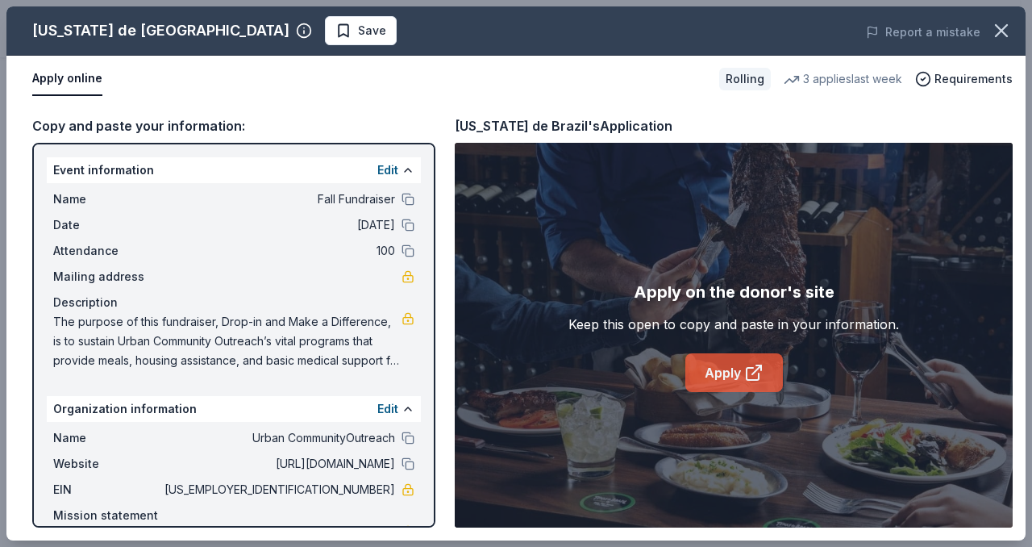
click at [717, 368] on link "Apply" at bounding box center [734, 372] width 98 height 39
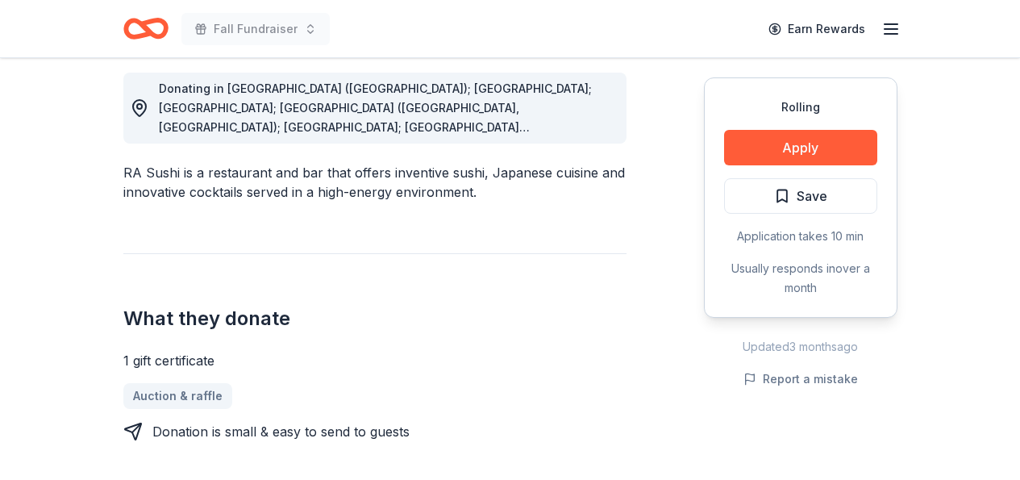
scroll to position [451, 0]
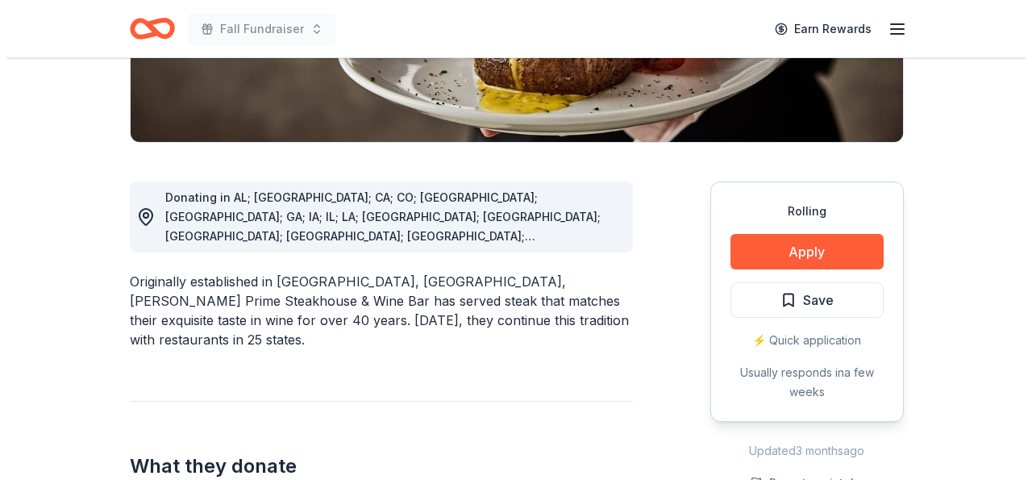
scroll to position [357, 0]
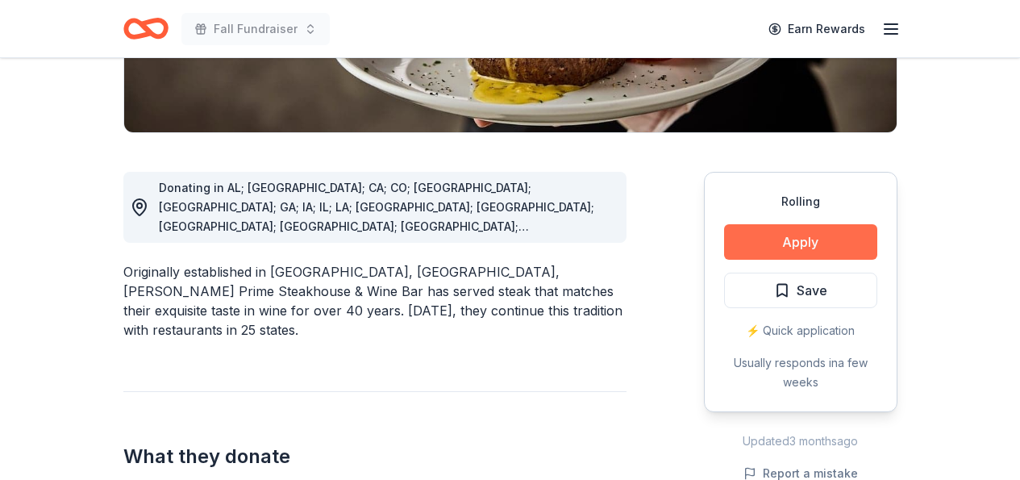
click at [810, 242] on button "Apply" at bounding box center [800, 241] width 153 height 35
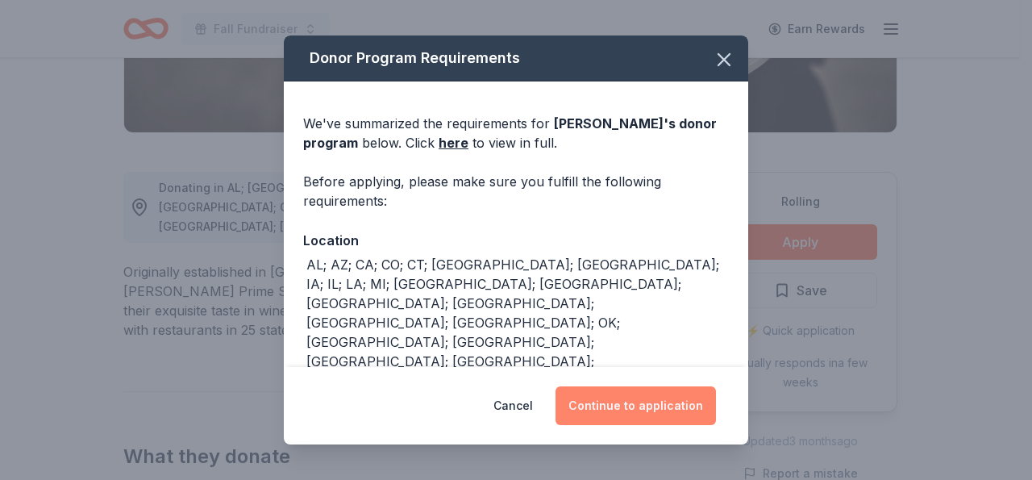
click at [665, 406] on button "Continue to application" at bounding box center [635, 405] width 160 height 39
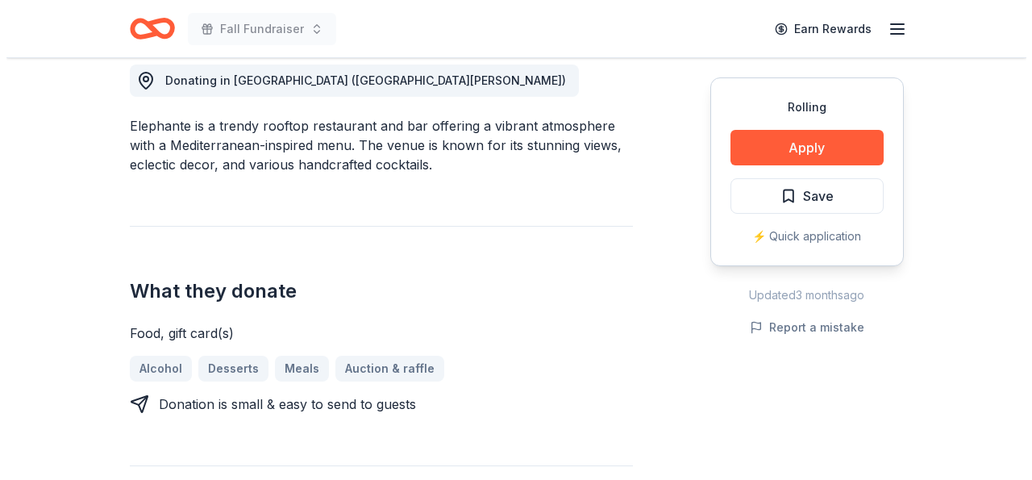
scroll to position [472, 0]
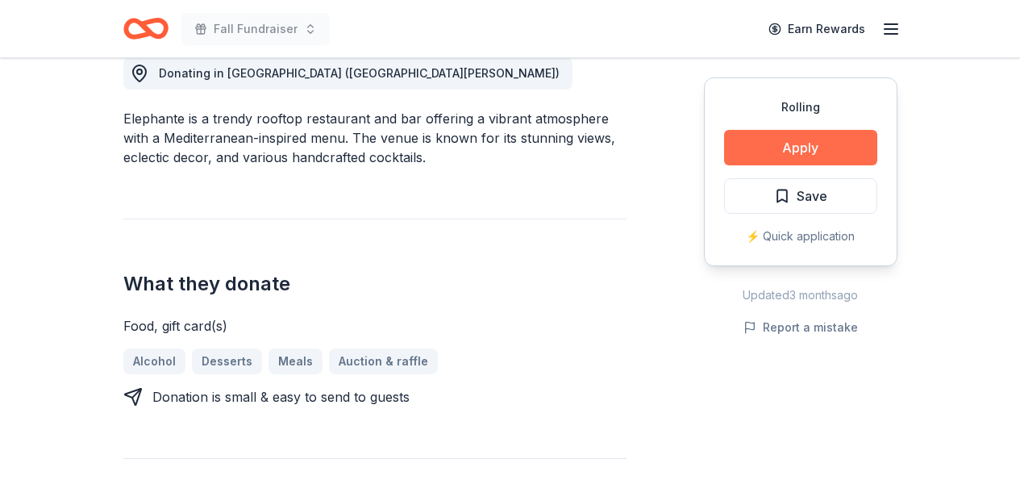
click at [814, 143] on button "Apply" at bounding box center [800, 147] width 153 height 35
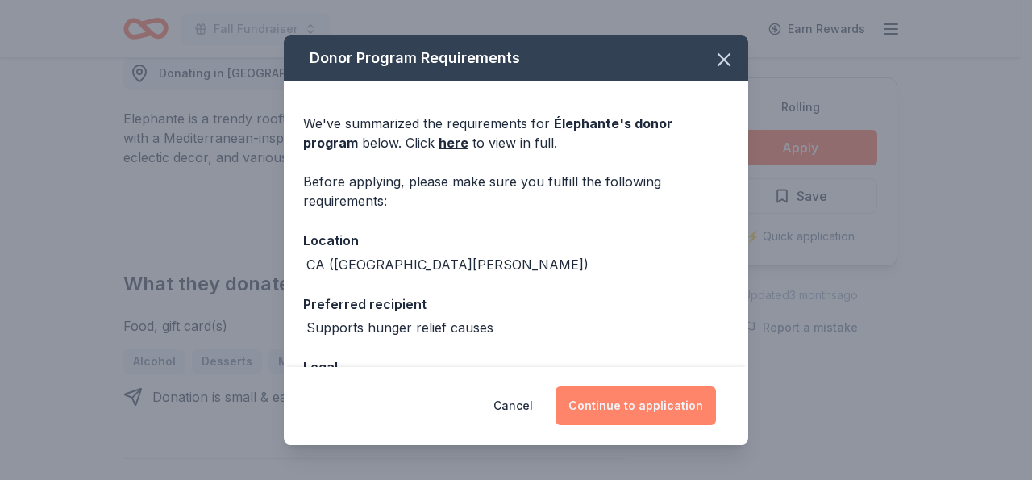
click at [642, 401] on button "Continue to application" at bounding box center [635, 405] width 160 height 39
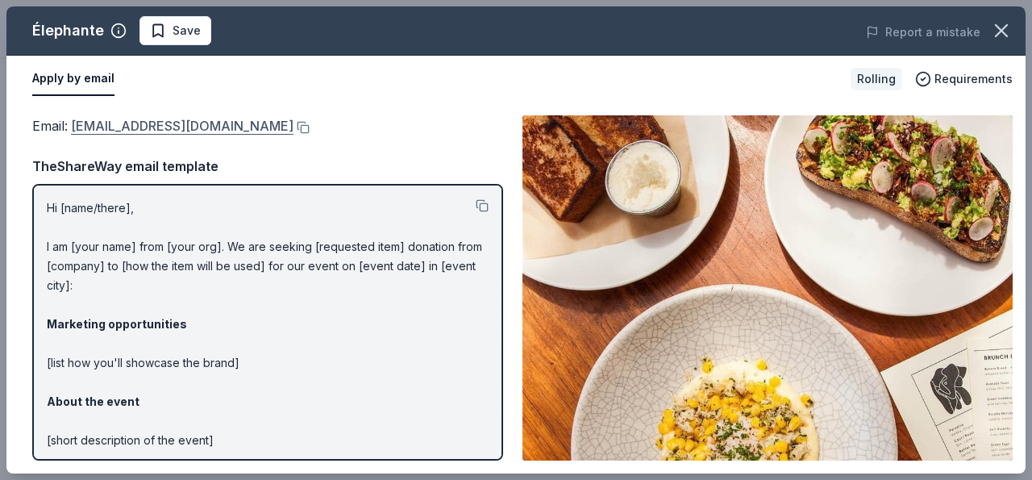
click at [156, 128] on link "[EMAIL_ADDRESS][DOMAIN_NAME]" at bounding box center [182, 125] width 223 height 21
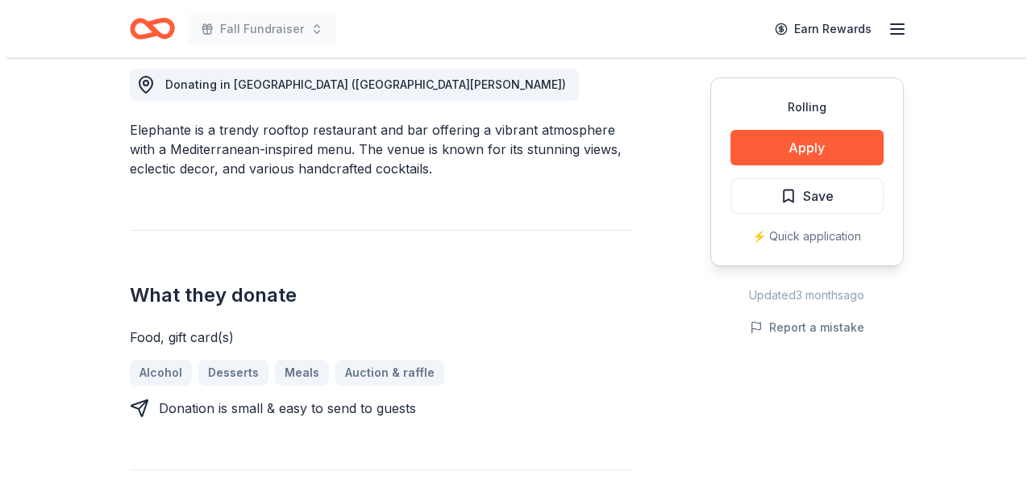
scroll to position [462, 0]
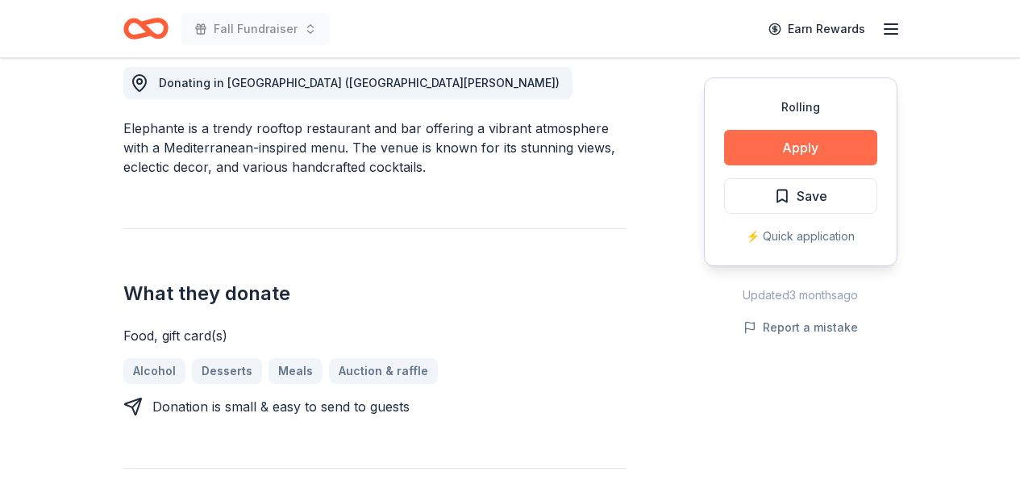
click at [846, 146] on button "Apply" at bounding box center [800, 147] width 153 height 35
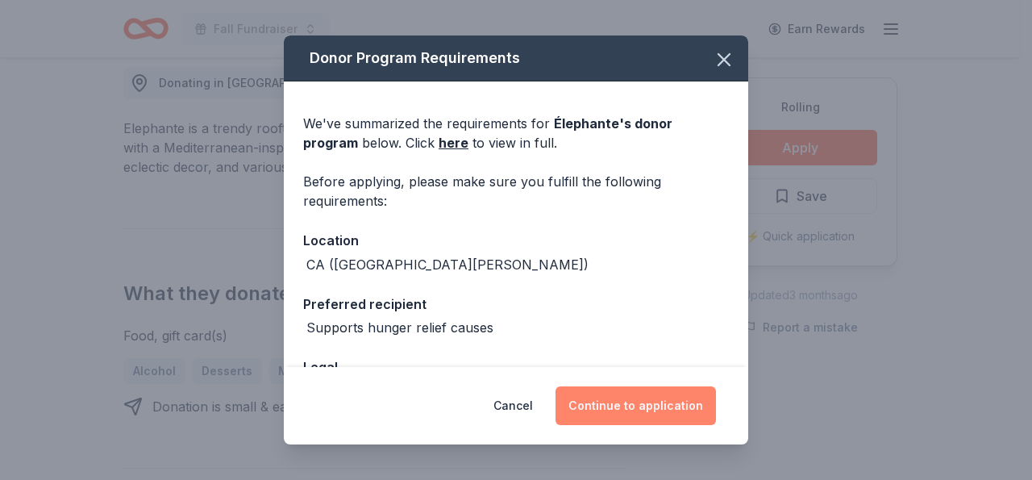
click at [667, 402] on button "Continue to application" at bounding box center [635, 405] width 160 height 39
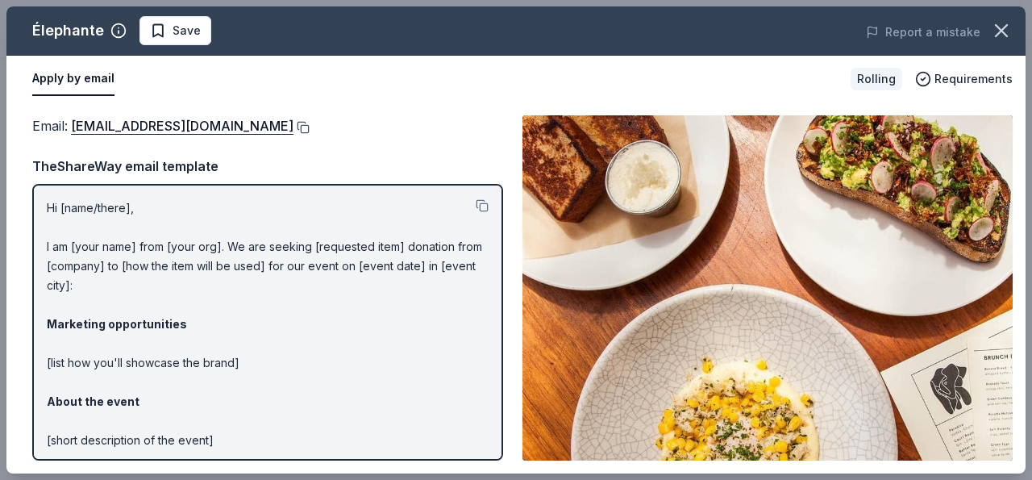
click at [293, 126] on button at bounding box center [301, 127] width 16 height 13
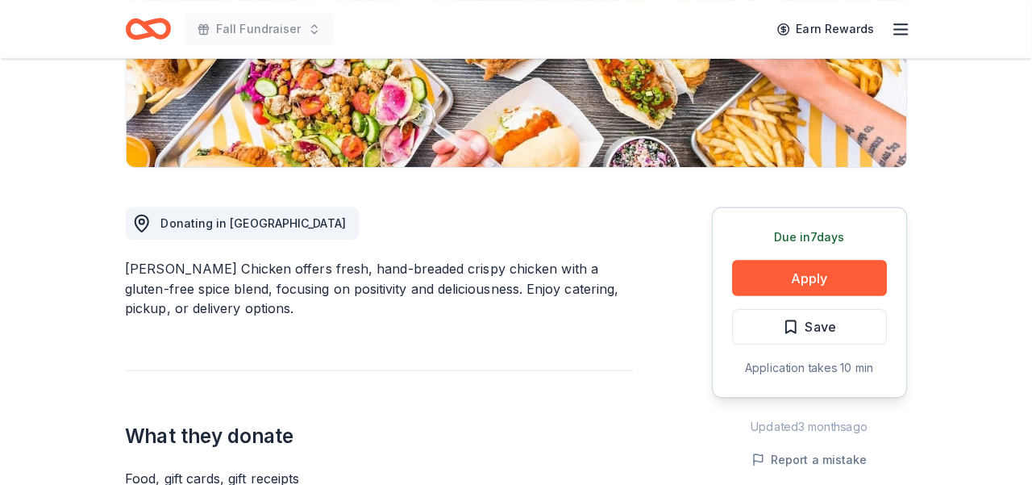
scroll to position [327, 0]
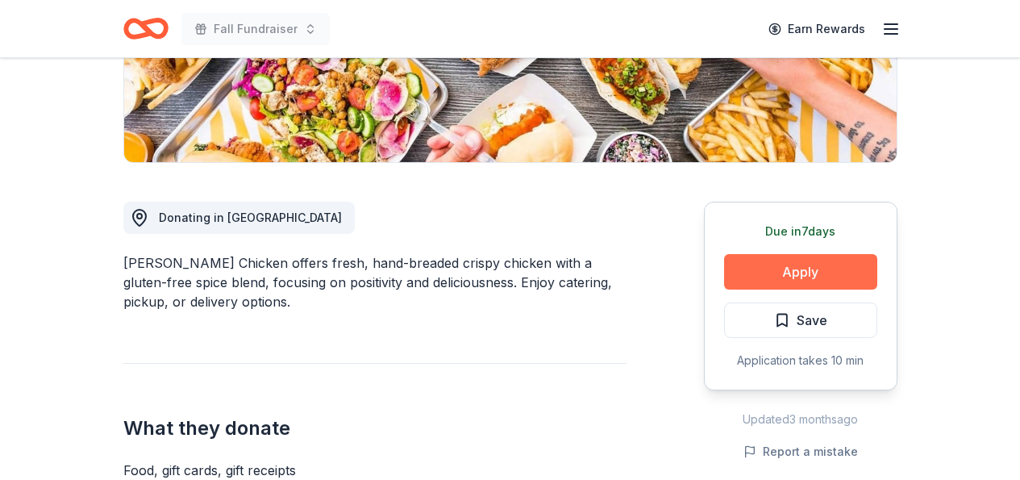
click at [830, 272] on button "Apply" at bounding box center [800, 271] width 153 height 35
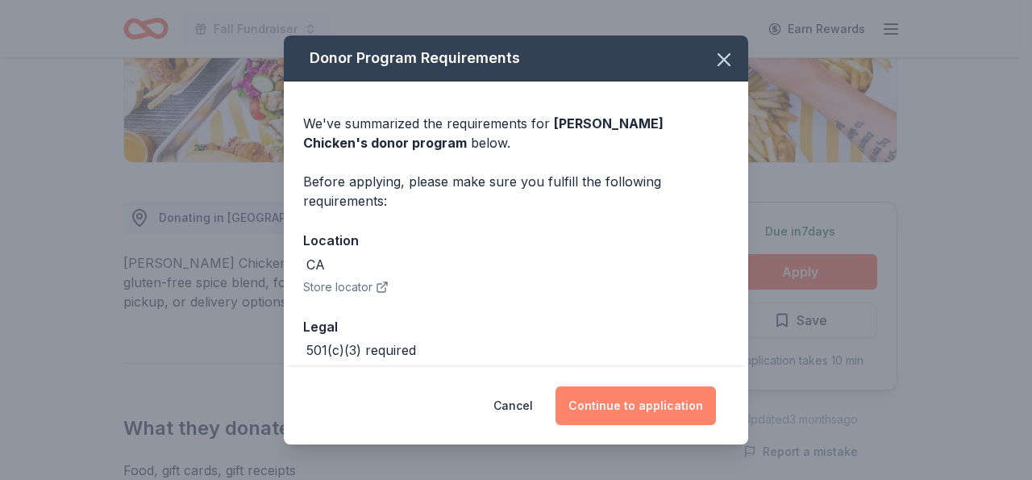
click at [678, 408] on button "Continue to application" at bounding box center [635, 405] width 160 height 39
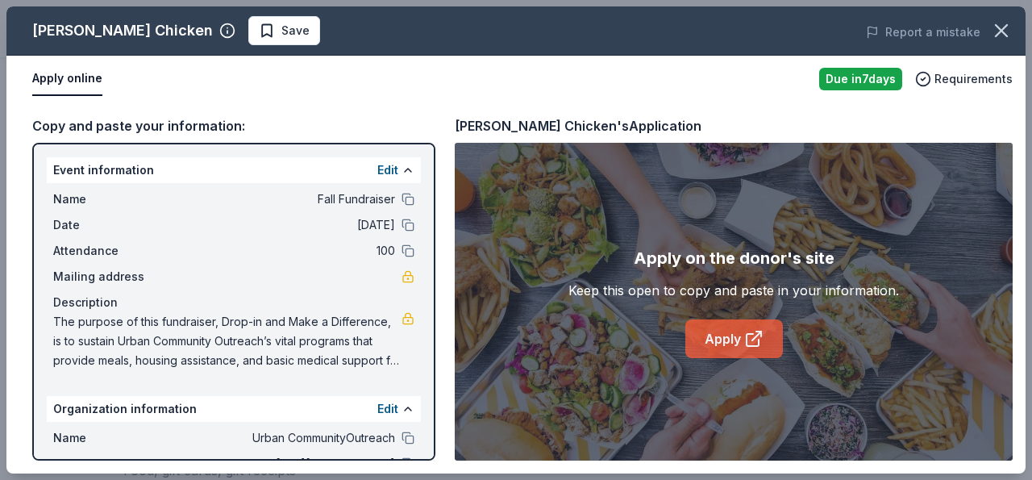
click at [743, 333] on link "Apply" at bounding box center [734, 338] width 98 height 39
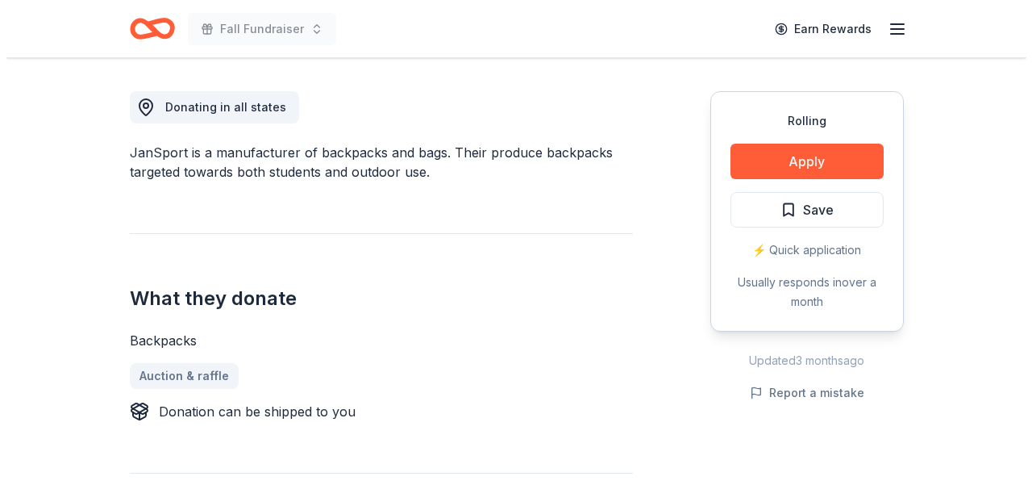
scroll to position [447, 0]
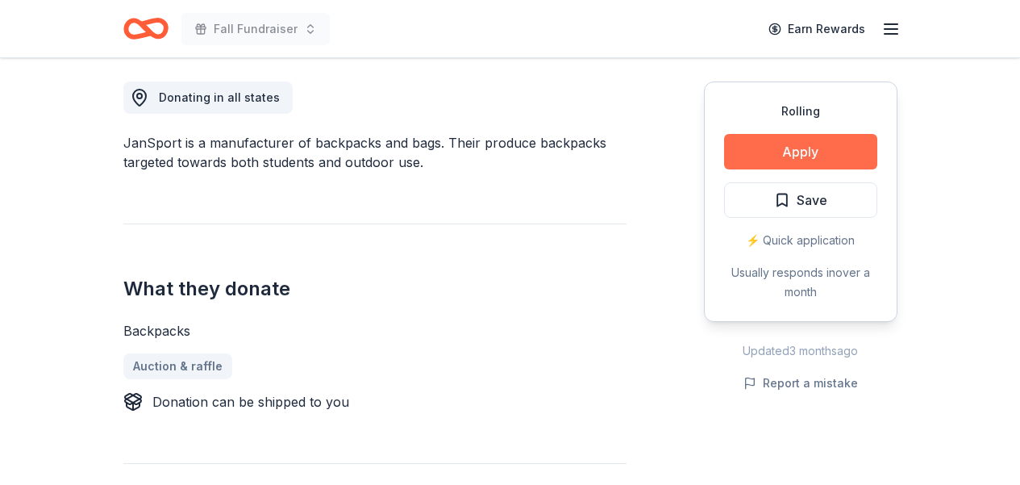
click at [833, 144] on button "Apply" at bounding box center [800, 151] width 153 height 35
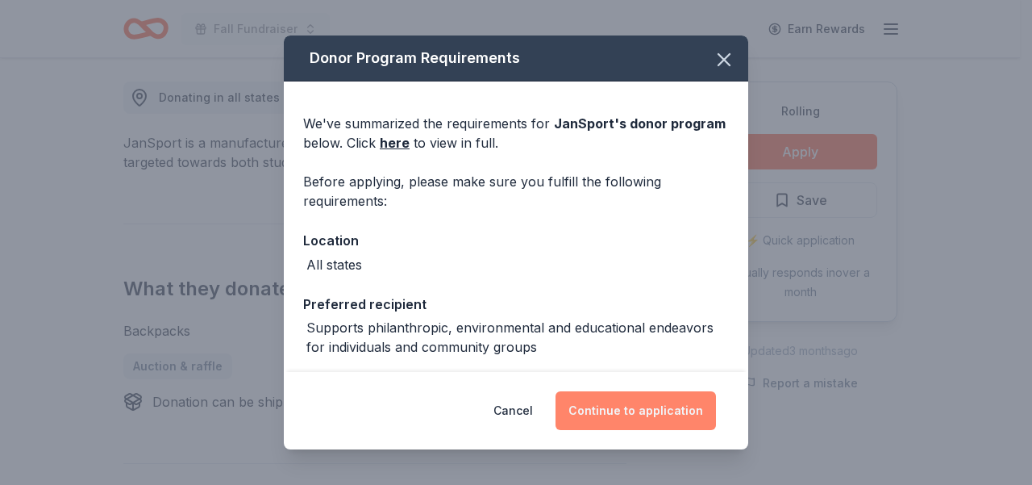
click at [679, 410] on button "Continue to application" at bounding box center [635, 410] width 160 height 39
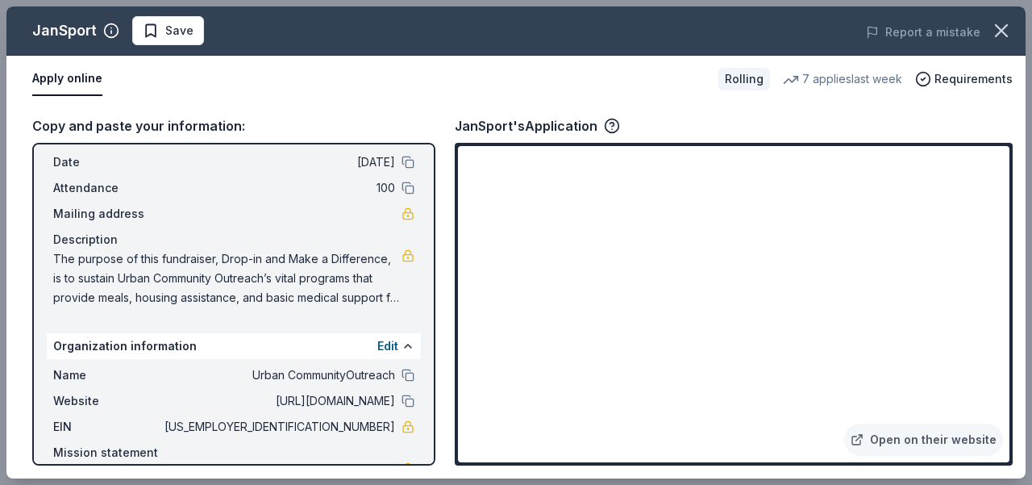
scroll to position [67, 0]
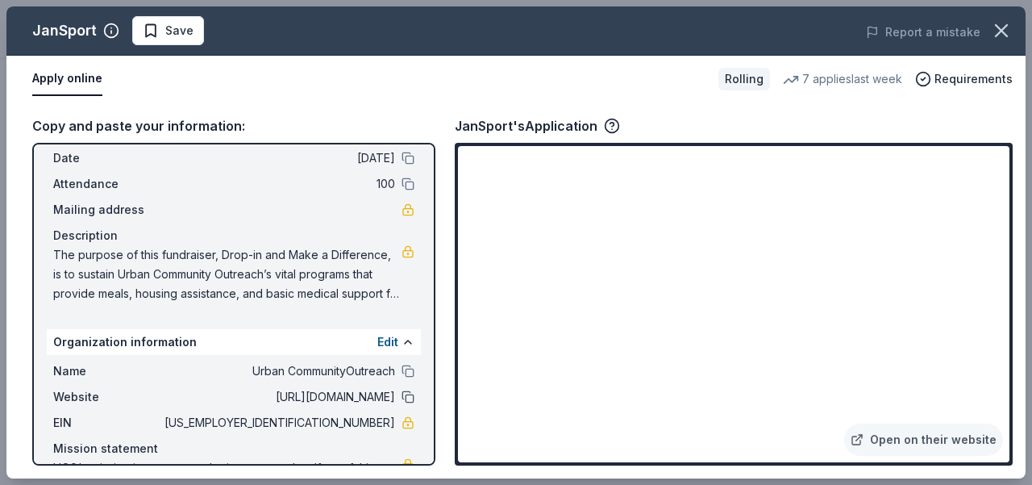
click at [401, 398] on button at bounding box center [407, 396] width 13 height 13
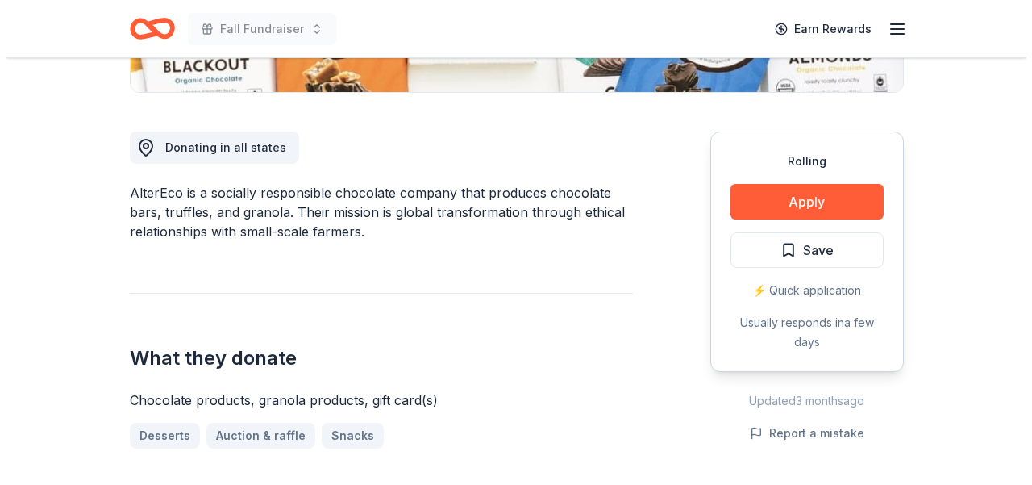
scroll to position [416, 0]
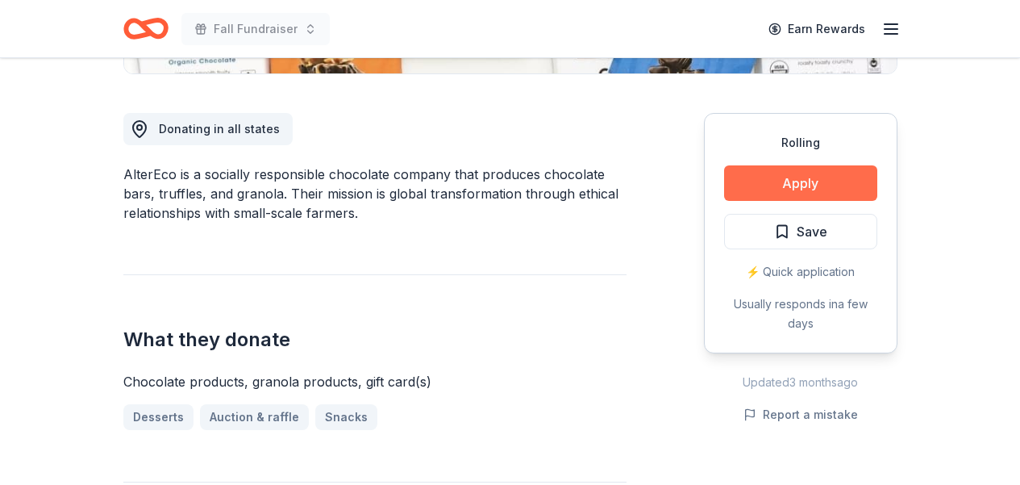
click at [820, 185] on button "Apply" at bounding box center [800, 182] width 153 height 35
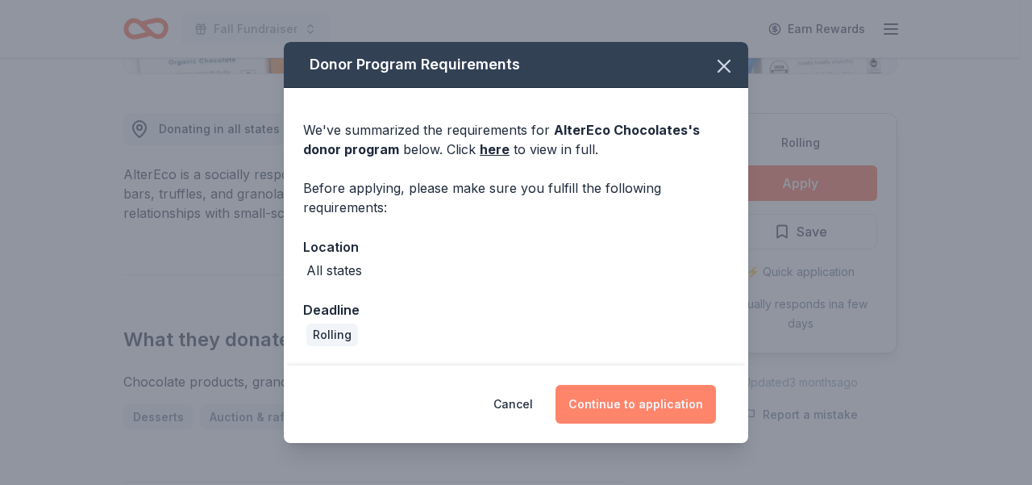
click at [651, 402] on button "Continue to application" at bounding box center [635, 404] width 160 height 39
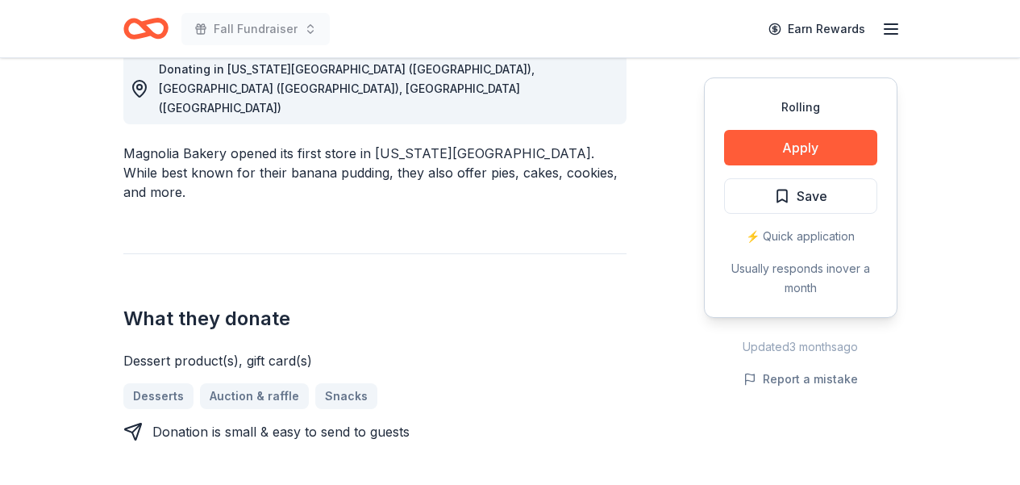
scroll to position [466, 0]
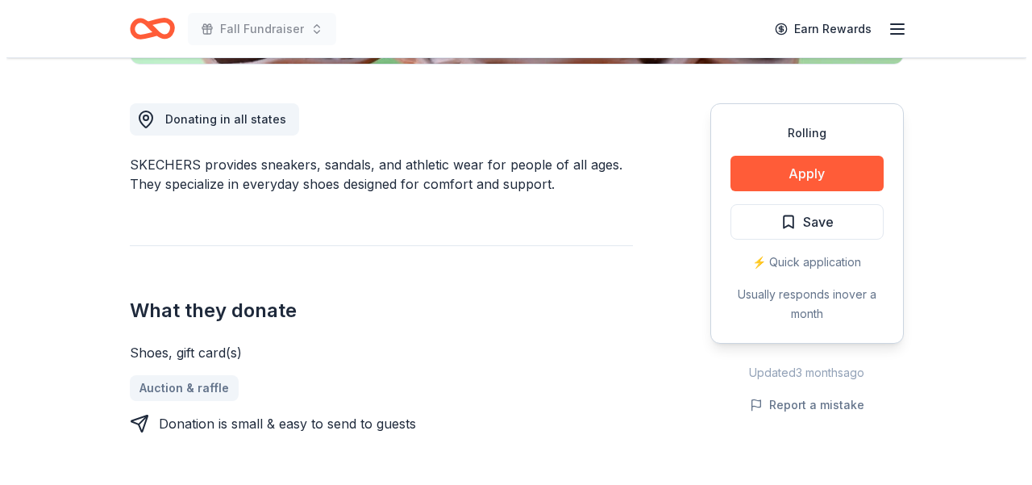
scroll to position [427, 0]
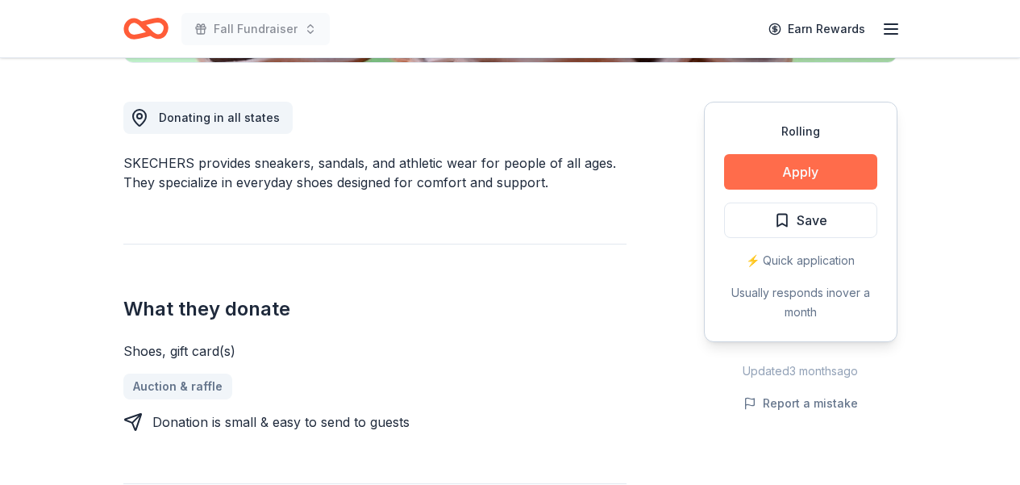
click at [842, 168] on button "Apply" at bounding box center [800, 171] width 153 height 35
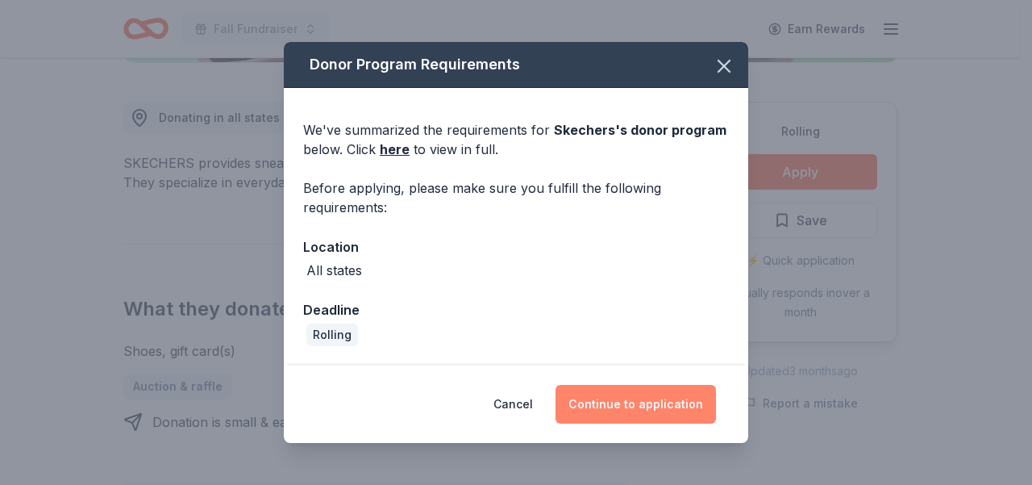
click at [655, 404] on button "Continue to application" at bounding box center [635, 404] width 160 height 39
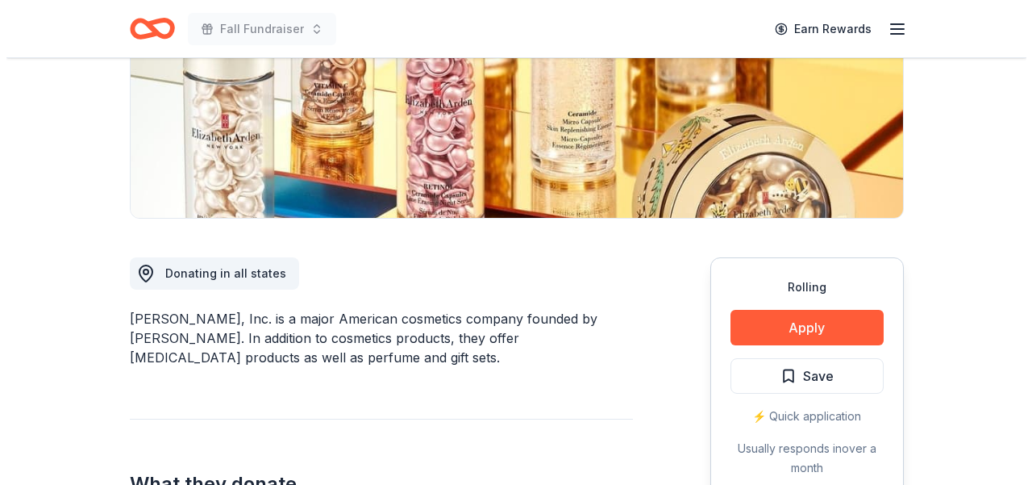
scroll to position [311, 0]
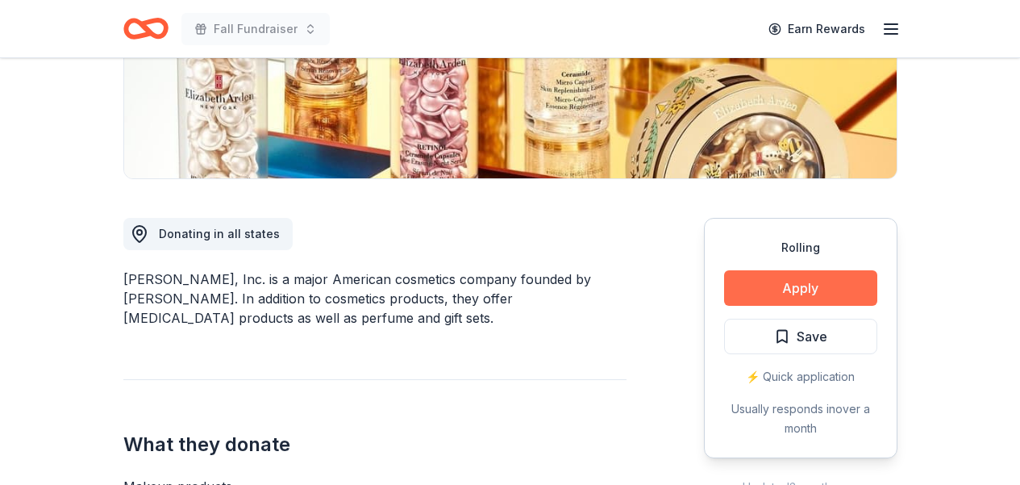
click at [784, 284] on button "Apply" at bounding box center [800, 287] width 153 height 35
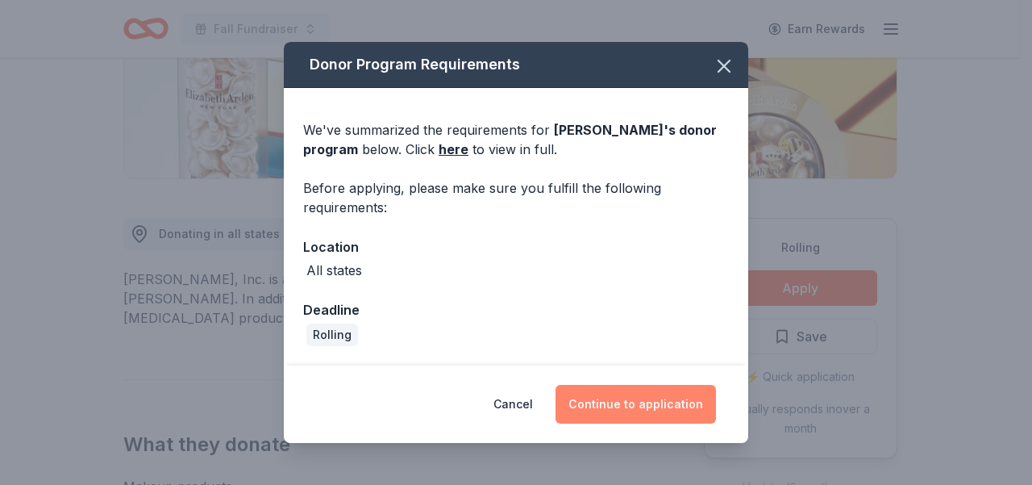
click at [643, 398] on button "Continue to application" at bounding box center [635, 404] width 160 height 39
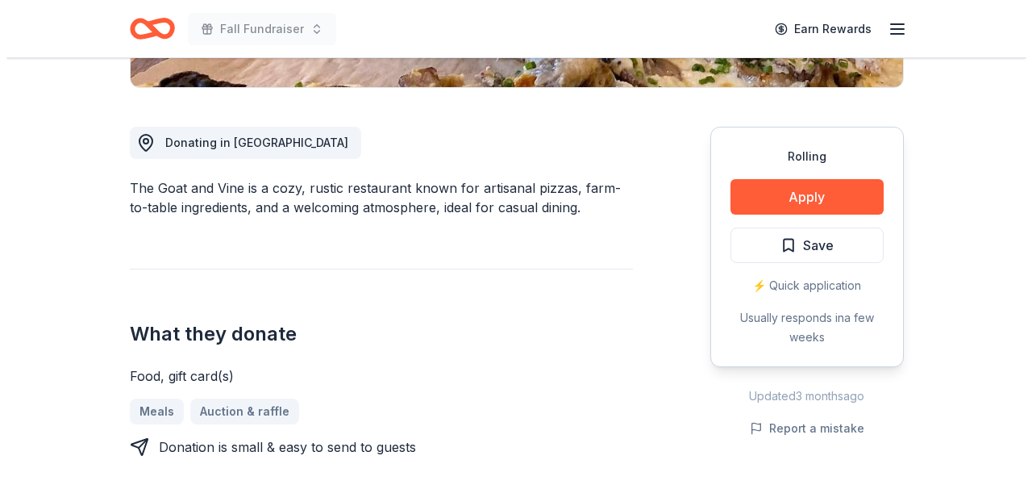
scroll to position [408, 0]
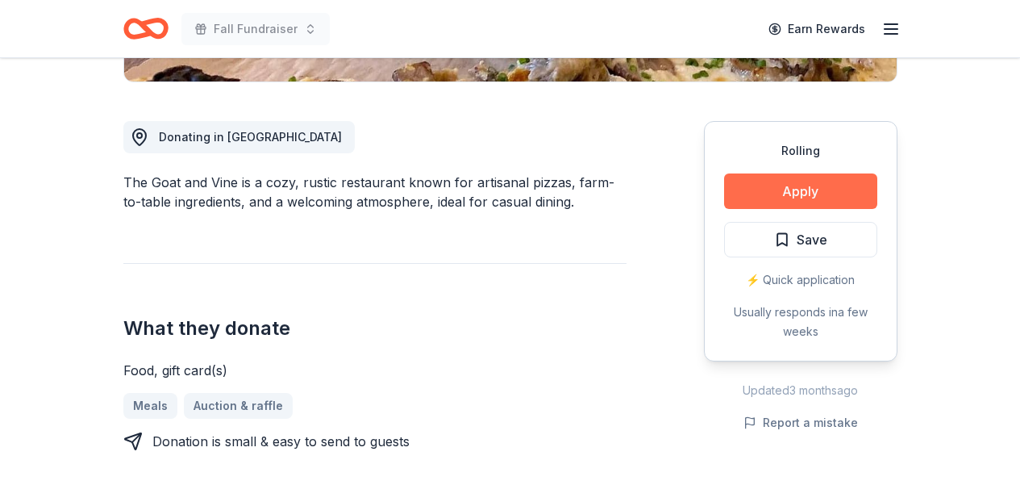
click at [805, 195] on button "Apply" at bounding box center [800, 190] width 153 height 35
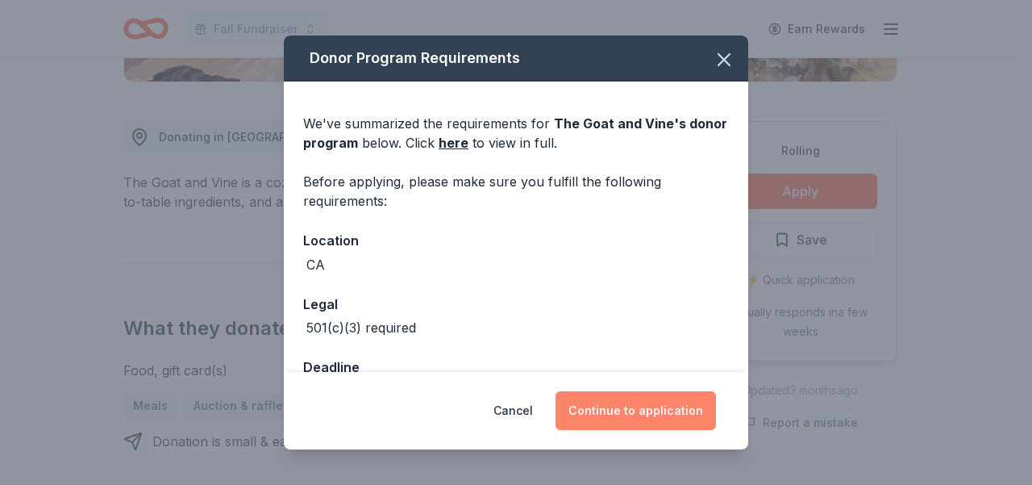
click at [629, 408] on button "Continue to application" at bounding box center [635, 410] width 160 height 39
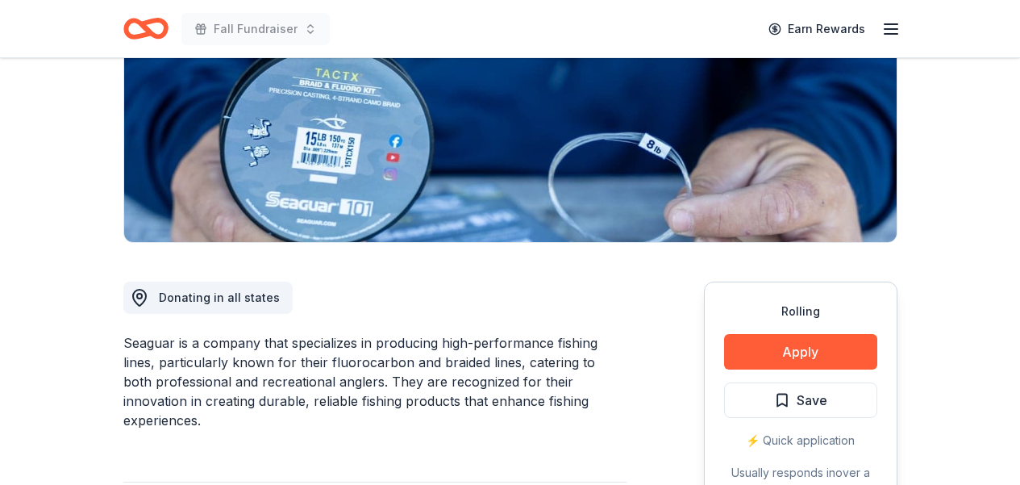
scroll to position [249, 0]
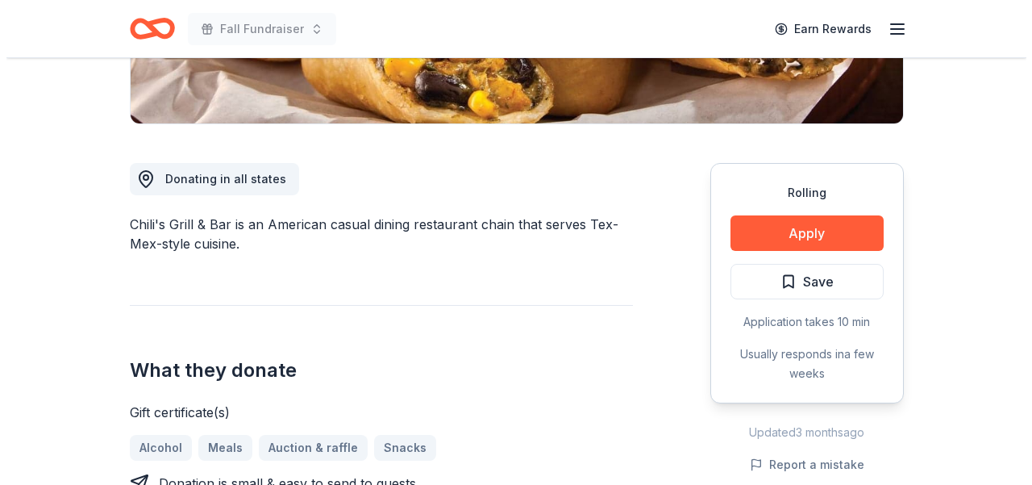
scroll to position [382, 0]
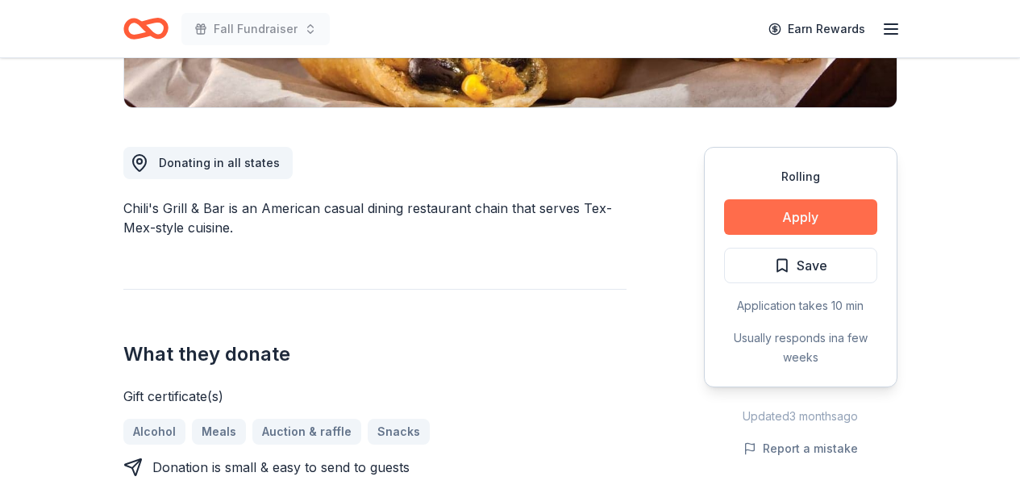
click at [819, 210] on button "Apply" at bounding box center [800, 216] width 153 height 35
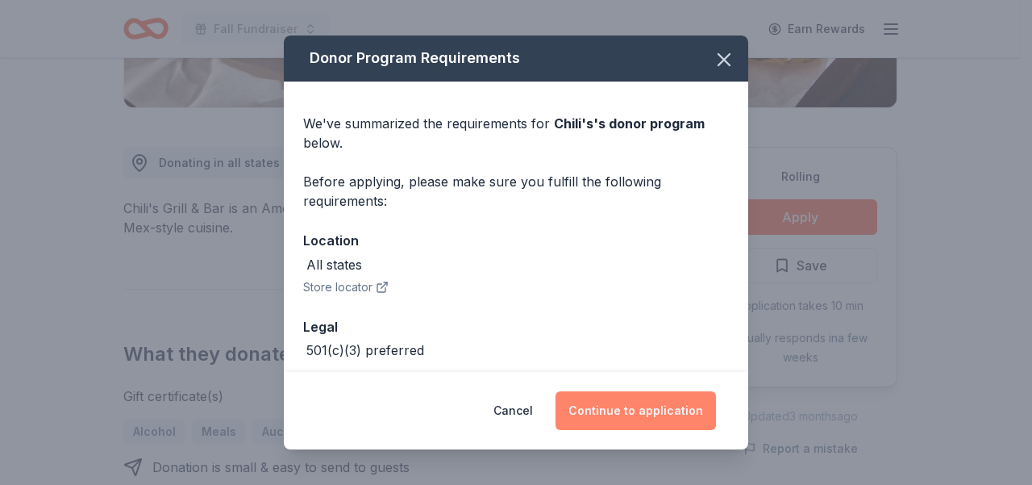
click at [671, 407] on button "Continue to application" at bounding box center [635, 410] width 160 height 39
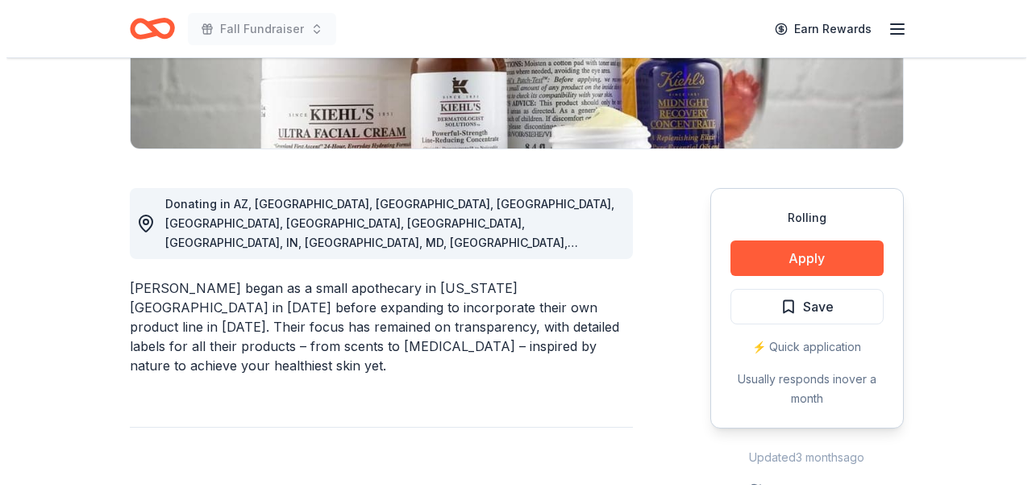
scroll to position [359, 0]
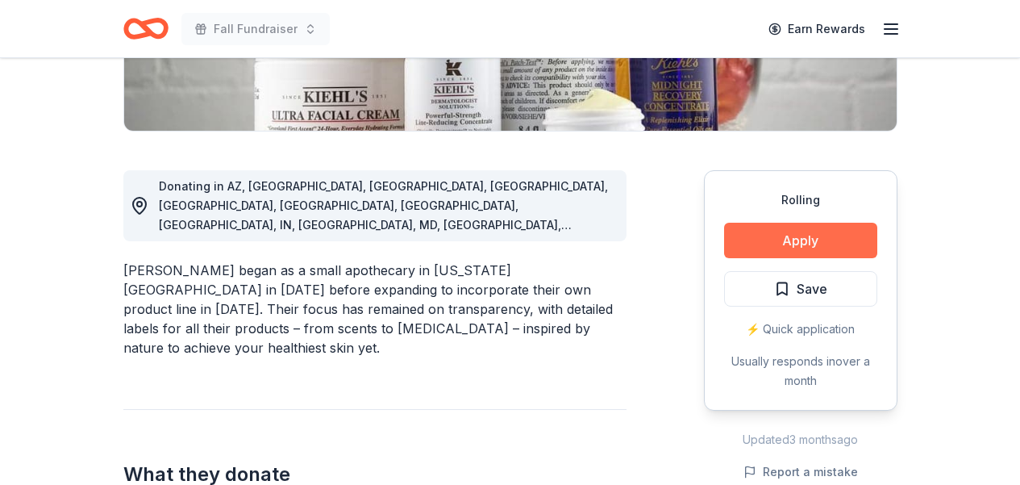
click at [812, 238] on button "Apply" at bounding box center [800, 240] width 153 height 35
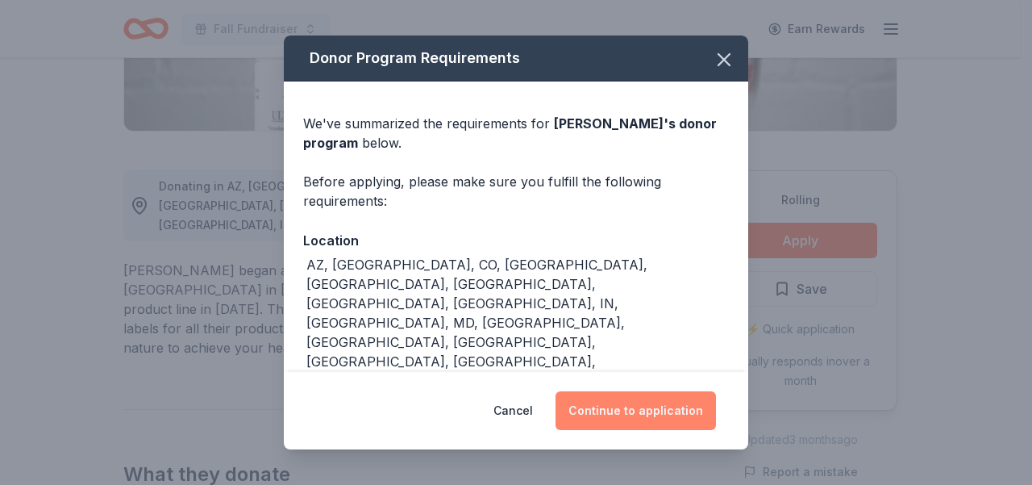
click at [611, 395] on button "Continue to application" at bounding box center [635, 410] width 160 height 39
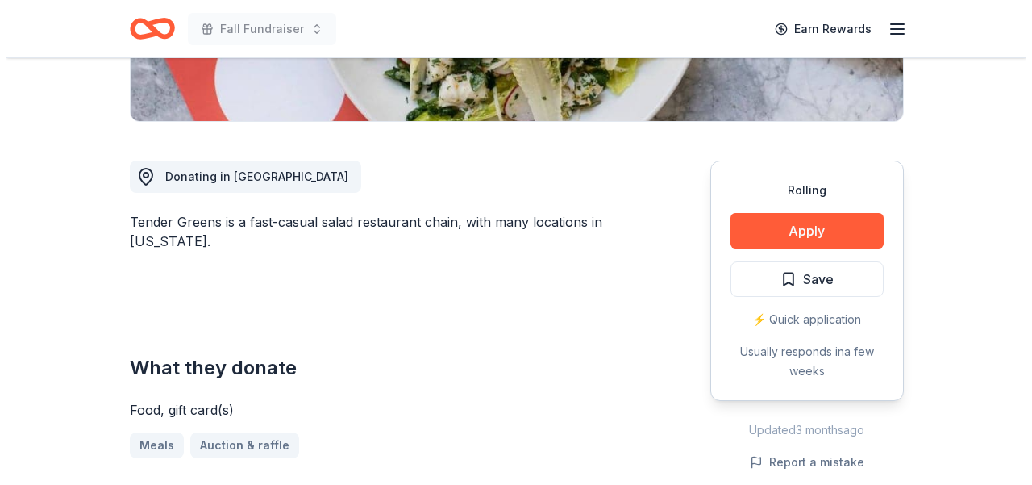
scroll to position [405, 0]
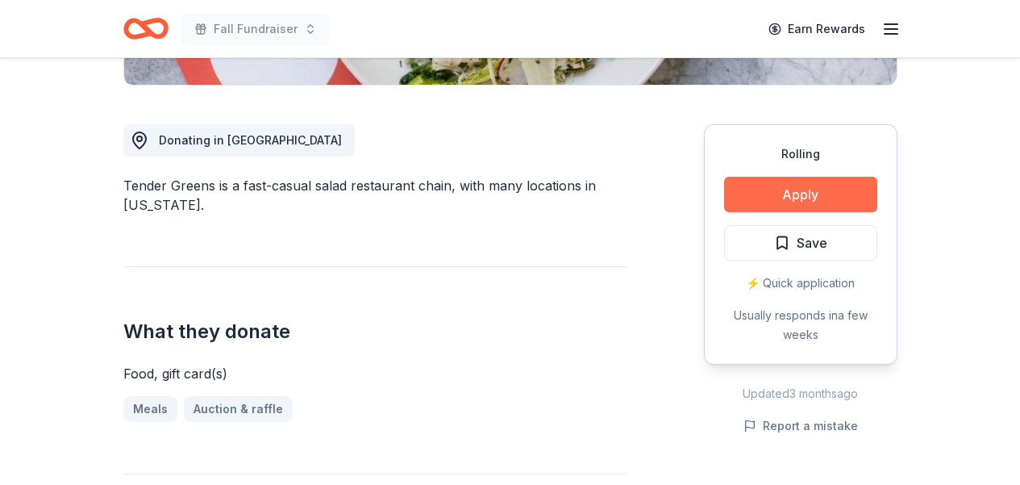
click at [808, 189] on button "Apply" at bounding box center [800, 194] width 153 height 35
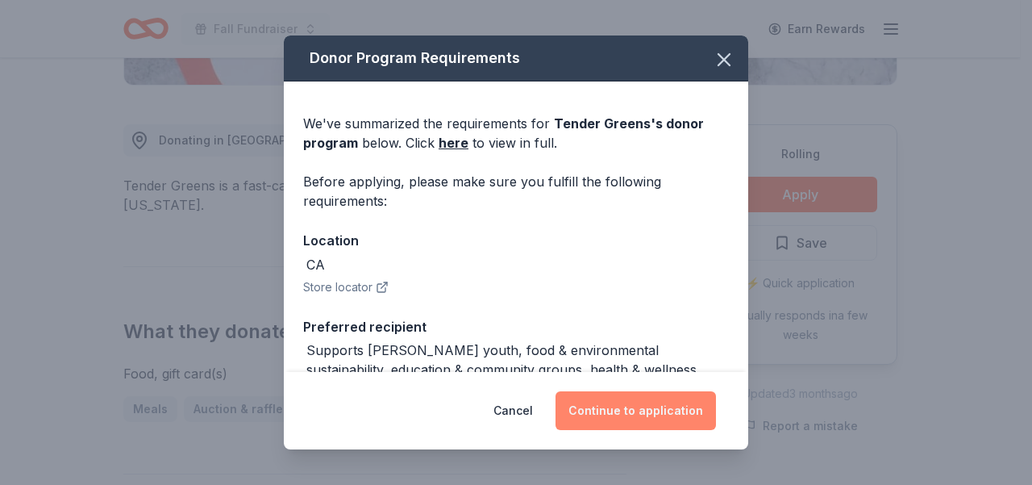
click at [627, 410] on button "Continue to application" at bounding box center [635, 410] width 160 height 39
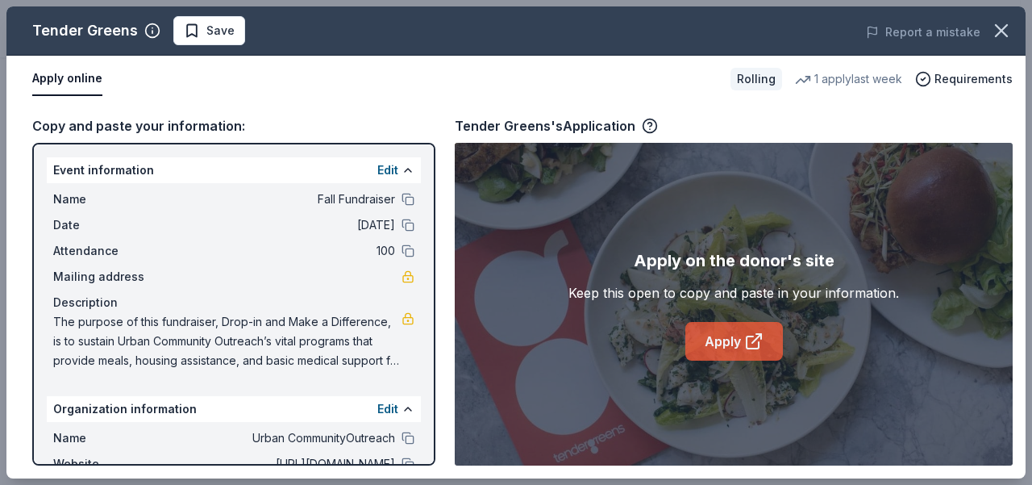
click at [709, 341] on link "Apply" at bounding box center [734, 341] width 98 height 39
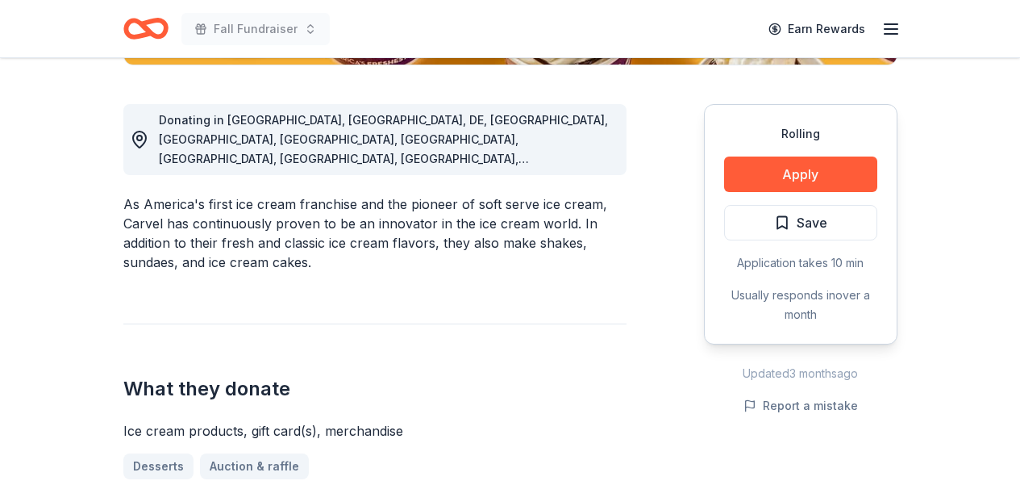
scroll to position [433, 0]
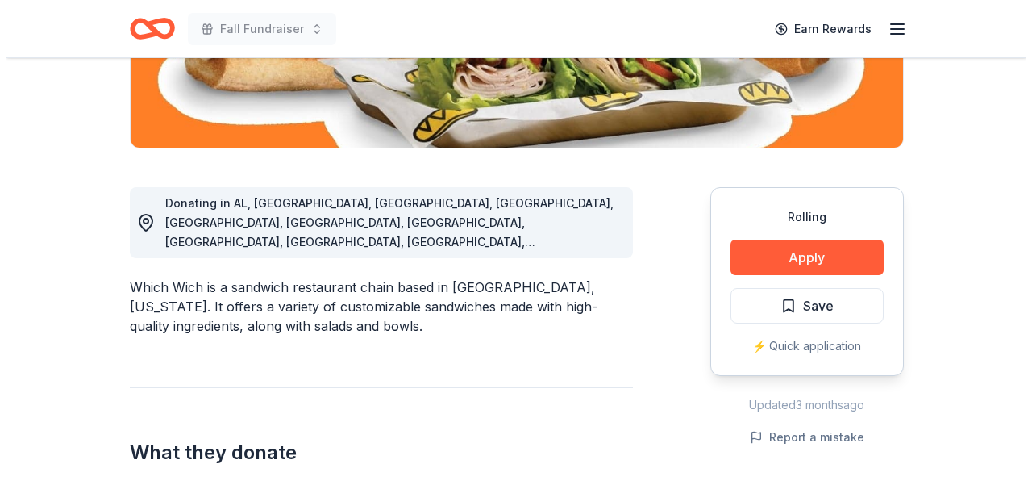
scroll to position [343, 0]
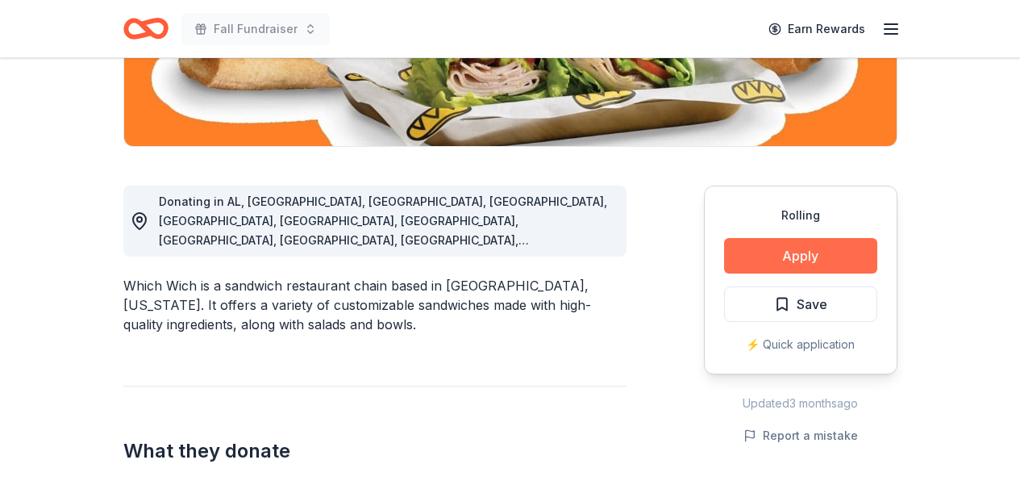
click at [831, 255] on button "Apply" at bounding box center [800, 255] width 153 height 35
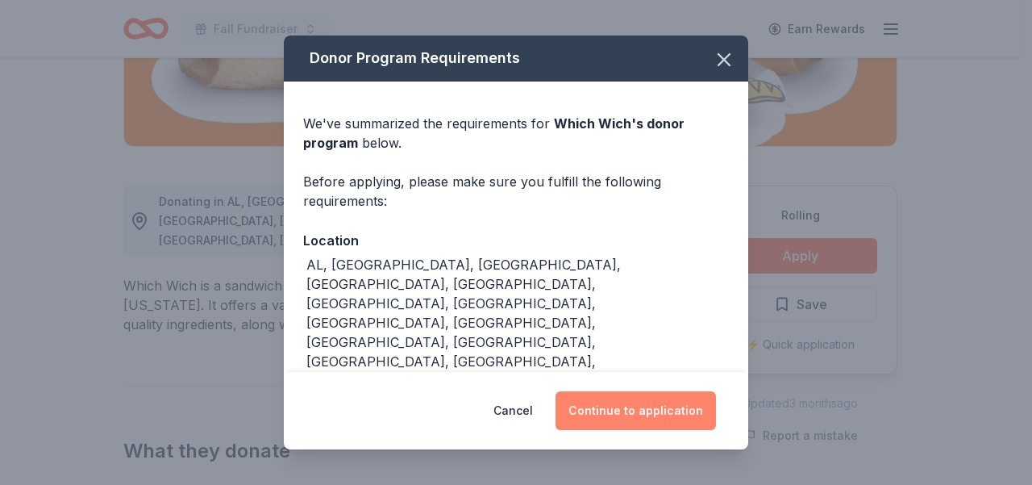
click at [639, 416] on button "Continue to application" at bounding box center [635, 410] width 160 height 39
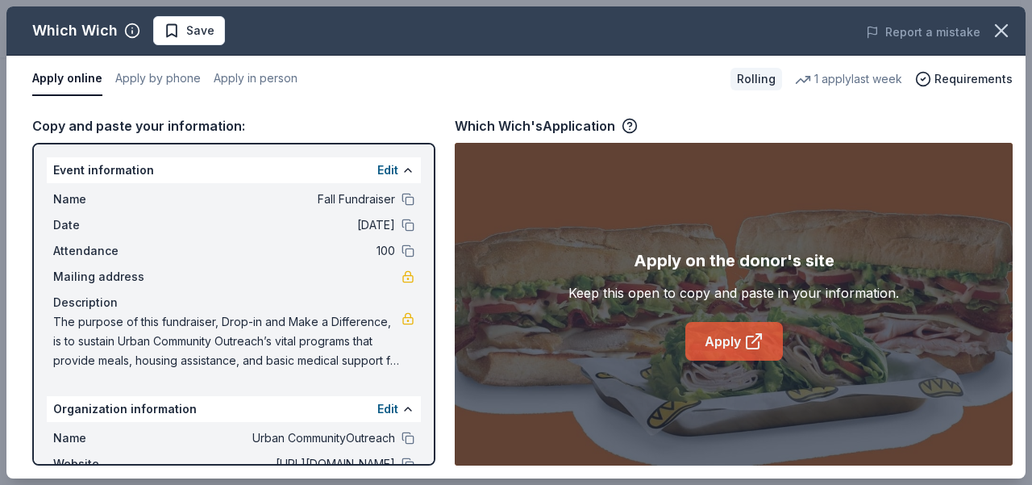
click at [728, 341] on link "Apply" at bounding box center [734, 341] width 98 height 39
